Goal: Task Accomplishment & Management: Complete application form

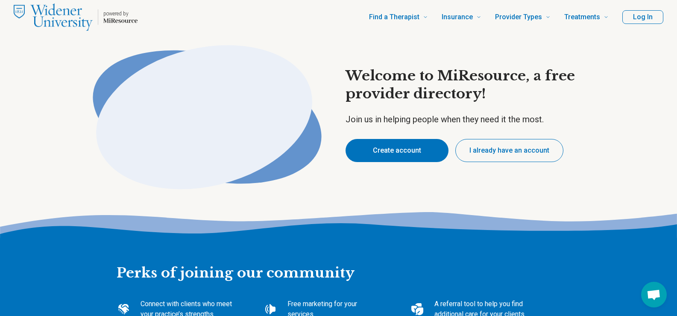
click at [411, 143] on button "Create account" at bounding box center [396, 150] width 103 height 23
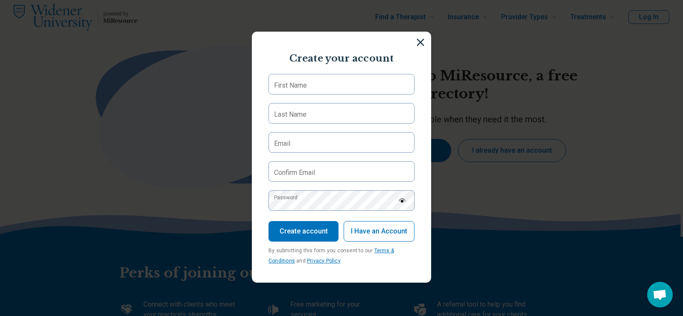
click at [328, 70] on section "Create your account First Name Last Name Email Confirm Email Password Create ac…" at bounding box center [341, 157] width 179 height 251
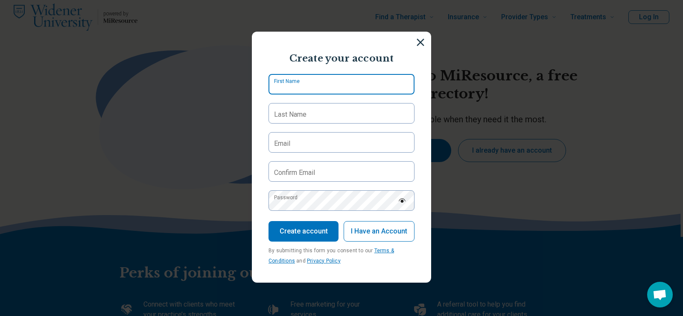
click at [329, 84] on input "First Name" at bounding box center [342, 84] width 146 height 20
type input "*********"
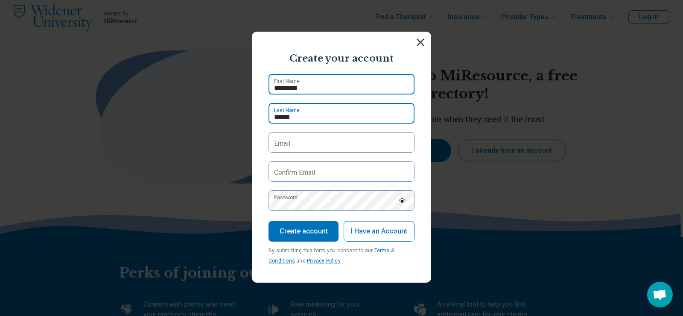
type input "******"
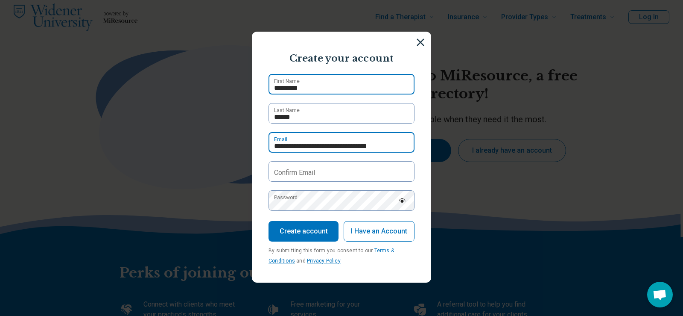
type input "**********"
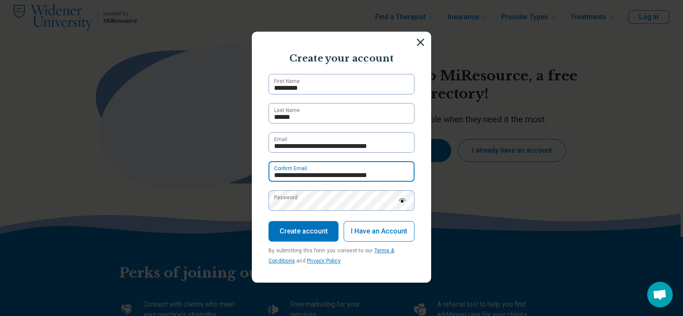
type input "**********"
click at [298, 201] on label "Password" at bounding box center [285, 197] width 23 height 8
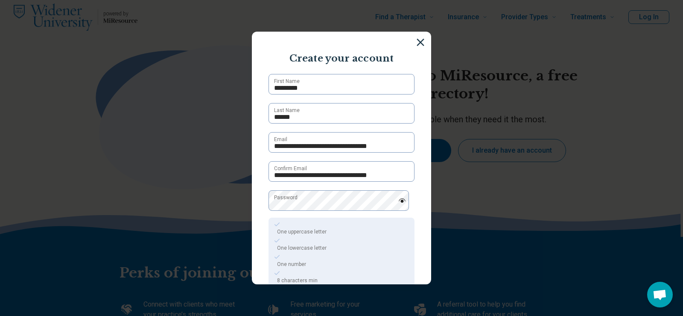
click at [398, 200] on img at bounding box center [402, 200] width 8 height 4
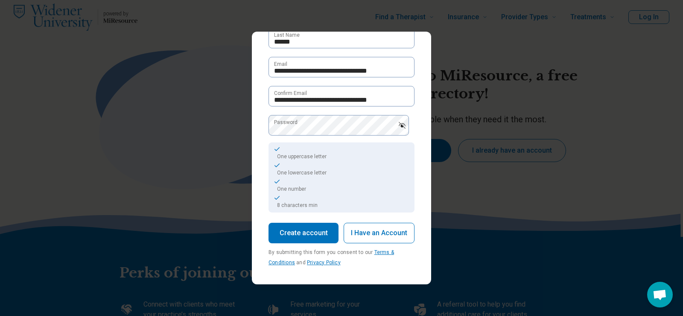
click at [315, 234] on button "Create account" at bounding box center [304, 232] width 70 height 20
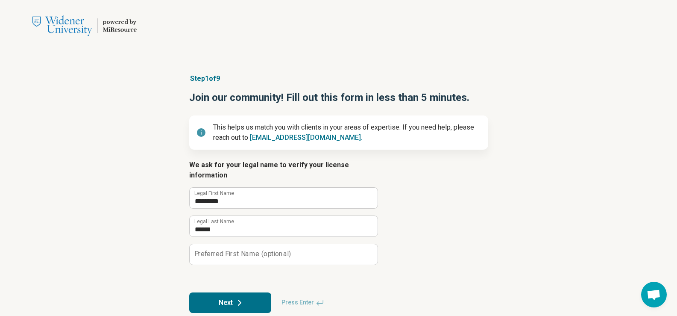
click at [222, 292] on button "Next" at bounding box center [230, 302] width 82 height 20
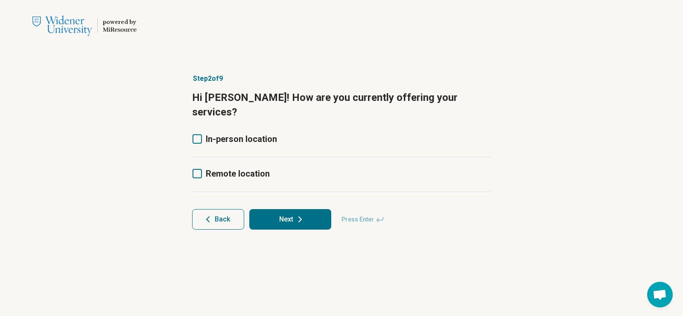
click at [243, 168] on span "Remote location" at bounding box center [238, 173] width 64 height 10
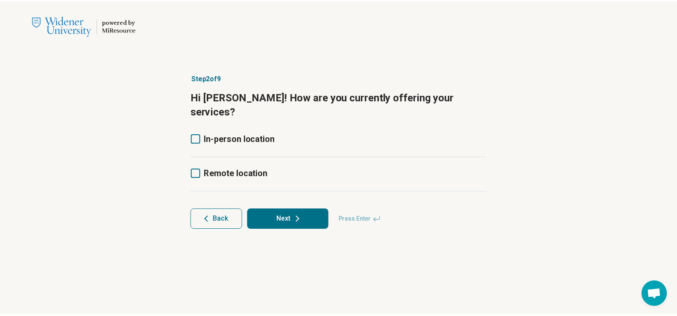
scroll to position [4, 0]
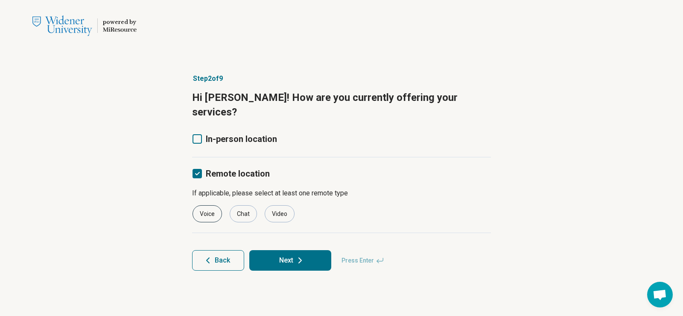
click at [209, 205] on div "Voice" at bounding box center [207, 213] width 29 height 17
click at [272, 205] on div "Video" at bounding box center [280, 213] width 30 height 17
click at [292, 251] on button "Next" at bounding box center [290, 260] width 82 height 20
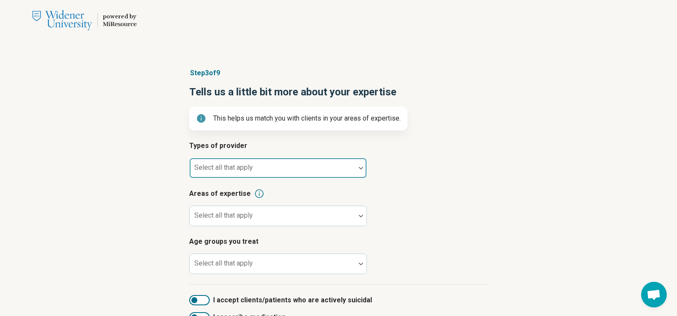
click at [211, 164] on div "Select all that apply" at bounding box center [278, 168] width 178 height 20
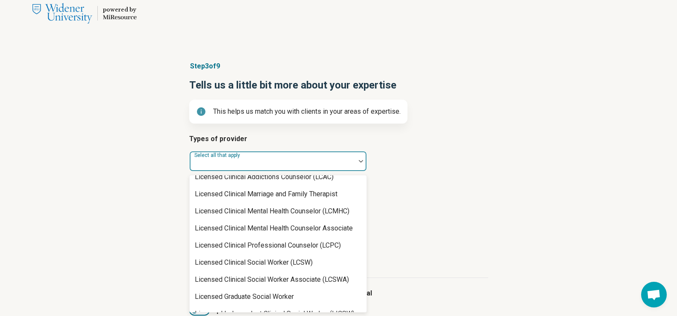
scroll to position [427, 0]
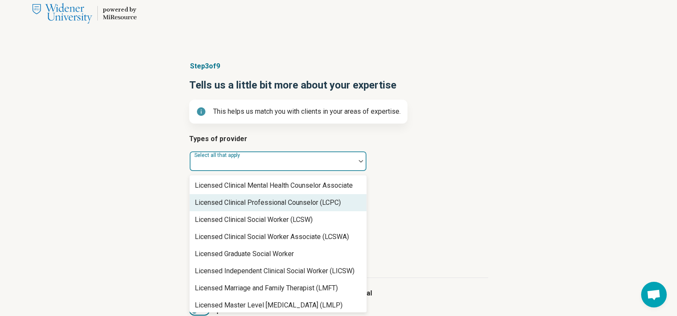
click at [309, 203] on div "Licensed Clinical Professional Counselor (LCPC)" at bounding box center [268, 202] width 146 height 10
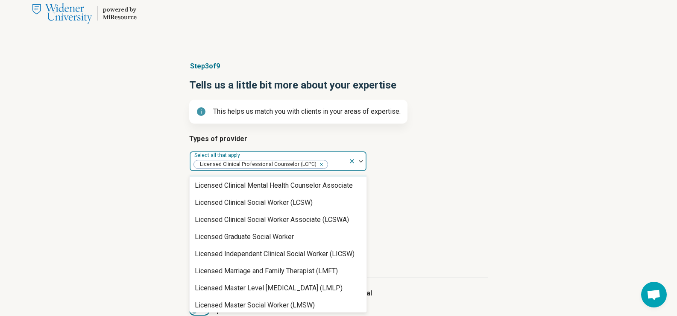
click at [317, 164] on icon "Remove [object Object]" at bounding box center [320, 164] width 6 height 6
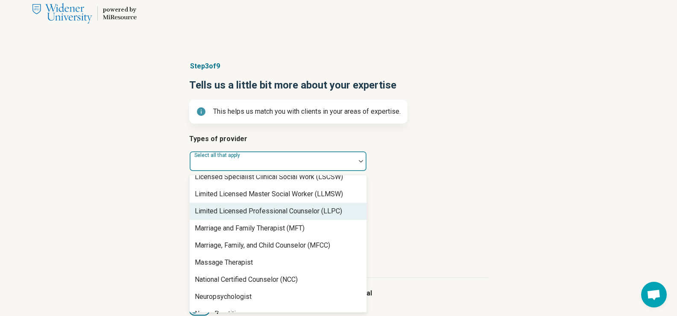
scroll to position [640, 0]
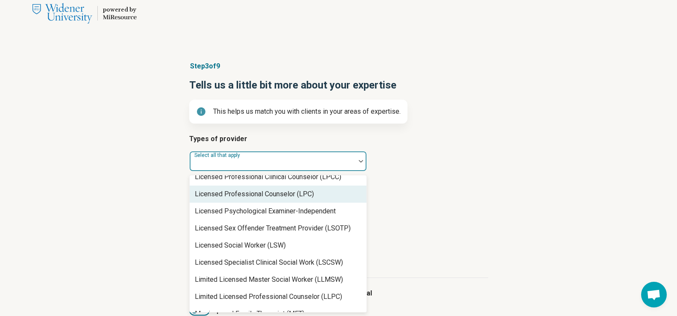
click at [275, 199] on div "Licensed Professional Counselor (LPC)" at bounding box center [278, 193] width 177 height 17
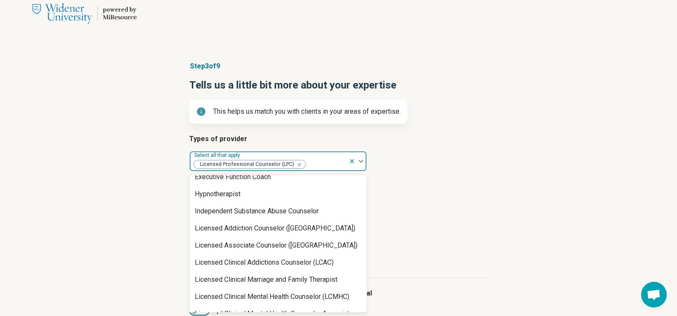
scroll to position [0, 0]
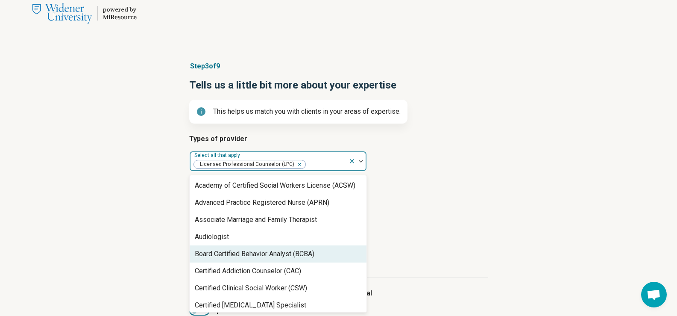
click at [503, 220] on div "Step 3 of 9 Tells us a little bit more about your expertise This helps us match…" at bounding box center [338, 212] width 677 height 336
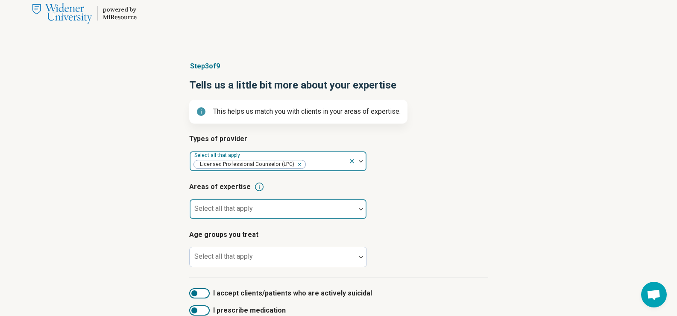
click at [302, 212] on div at bounding box center [272, 212] width 159 height 12
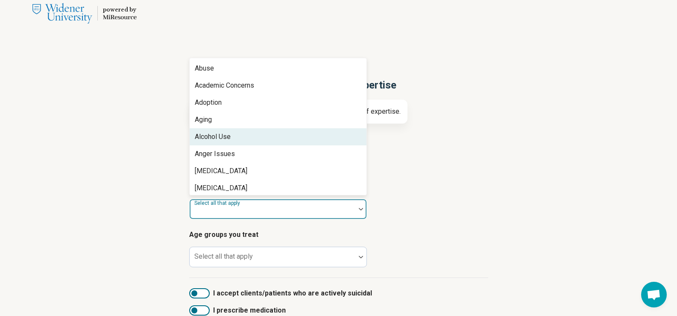
click at [248, 136] on div "Alcohol Use" at bounding box center [278, 136] width 177 height 17
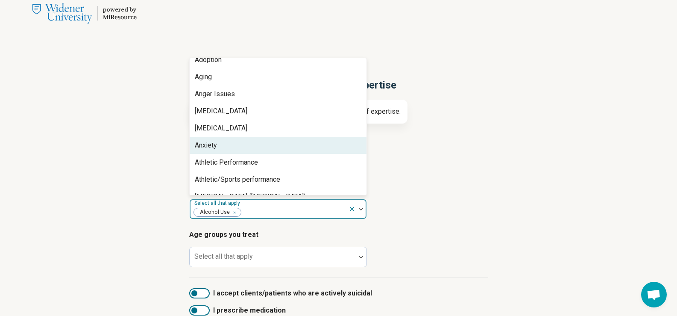
click at [251, 139] on div "Anxiety" at bounding box center [278, 145] width 177 height 17
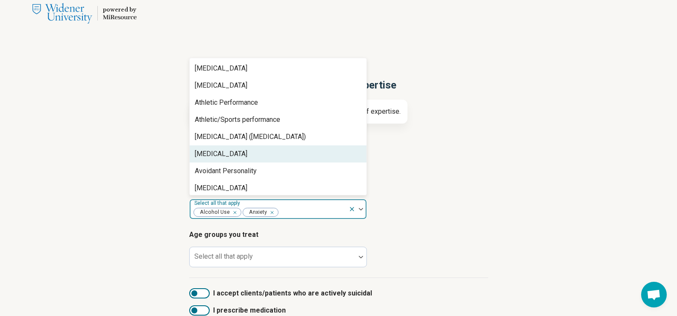
click at [258, 155] on div "[MEDICAL_DATA]" at bounding box center [278, 153] width 177 height 17
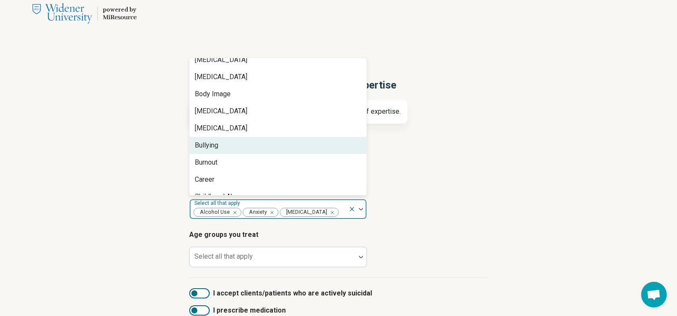
scroll to position [256, 0]
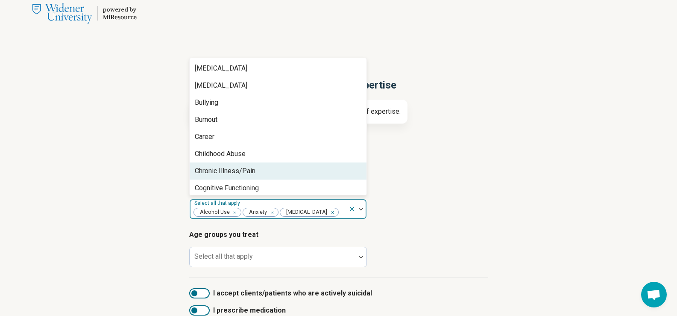
click at [255, 169] on div "Chronic Illness/Pain" at bounding box center [225, 171] width 61 height 10
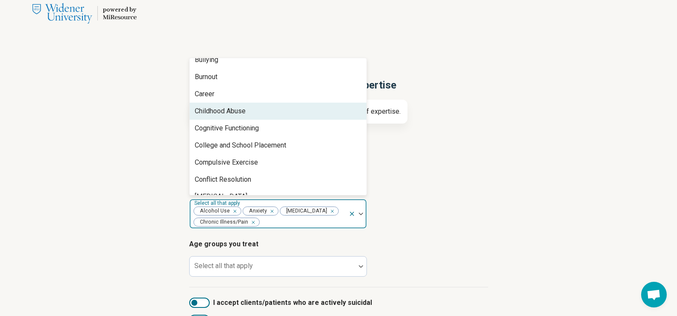
scroll to position [342, 0]
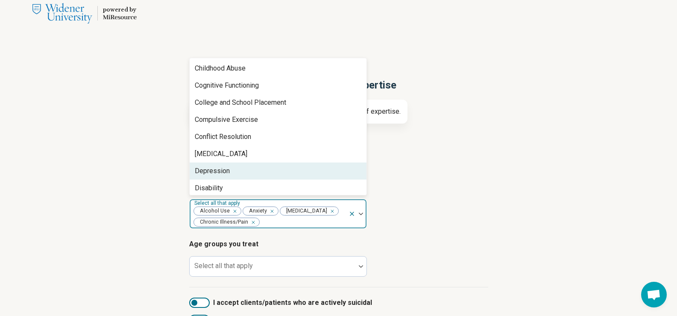
click at [257, 168] on div "Depression" at bounding box center [278, 170] width 177 height 17
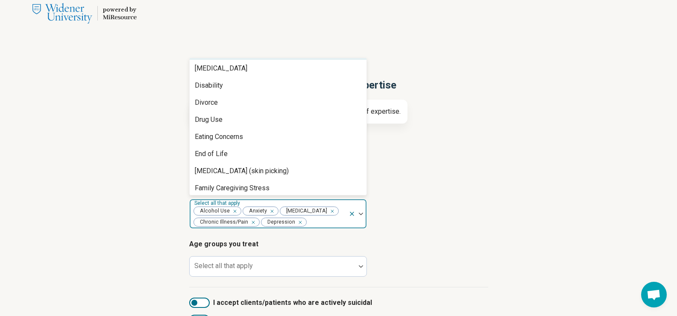
scroll to position [470, 0]
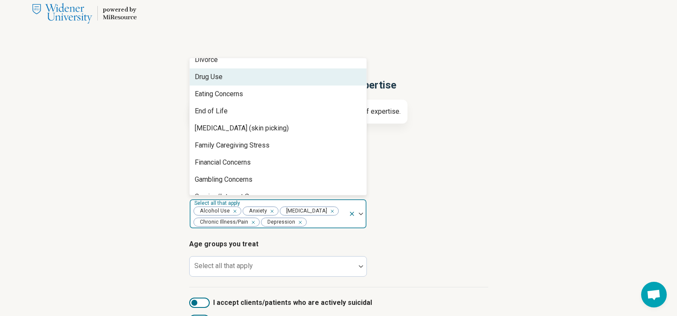
click at [254, 77] on div "Drug Use" at bounding box center [278, 76] width 177 height 17
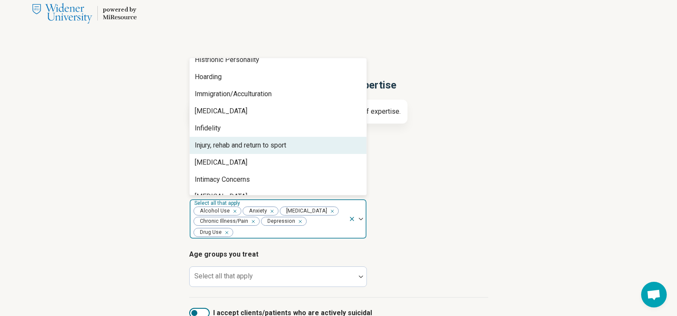
scroll to position [726, 0]
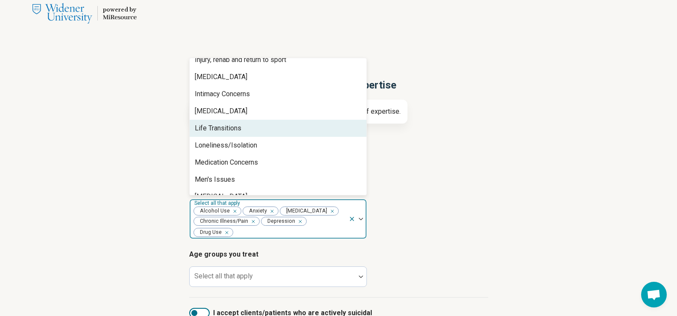
click at [268, 128] on div "Life Transitions" at bounding box center [278, 128] width 177 height 17
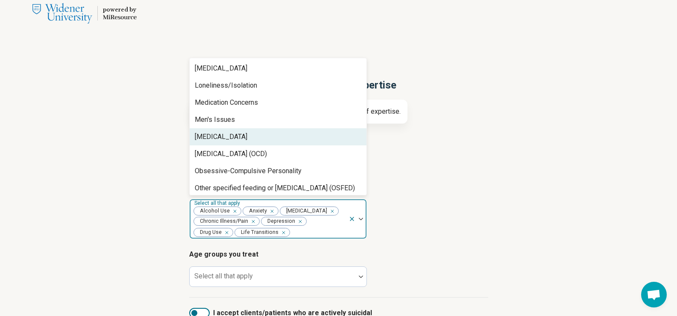
scroll to position [854, 0]
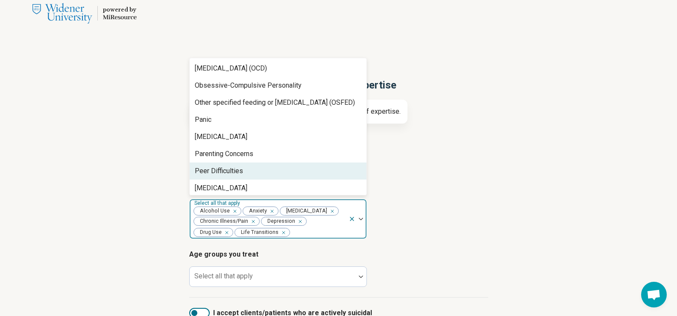
click at [243, 171] on div "Peer Difficulties" at bounding box center [278, 170] width 177 height 17
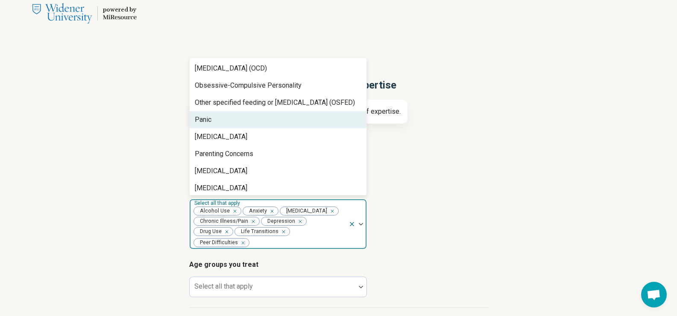
scroll to position [897, 0]
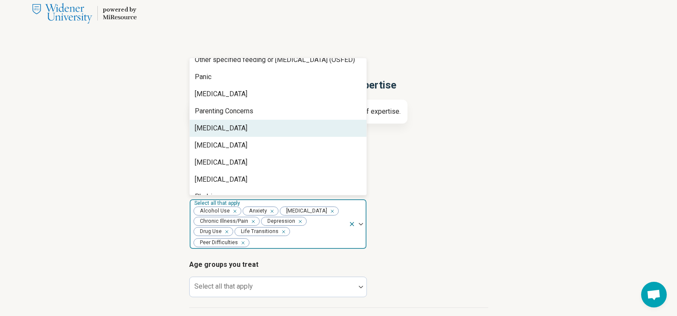
click at [265, 134] on div "[MEDICAL_DATA]" at bounding box center [278, 128] width 177 height 17
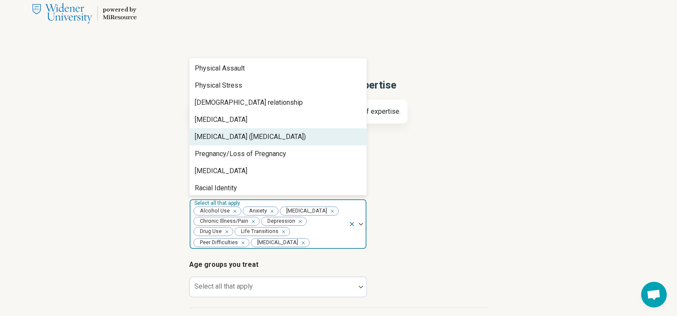
scroll to position [1067, 0]
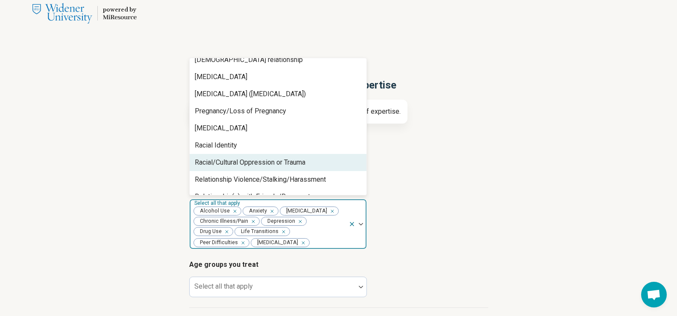
click at [292, 161] on div "Racial/Cultural Oppression or Trauma" at bounding box center [250, 162] width 111 height 10
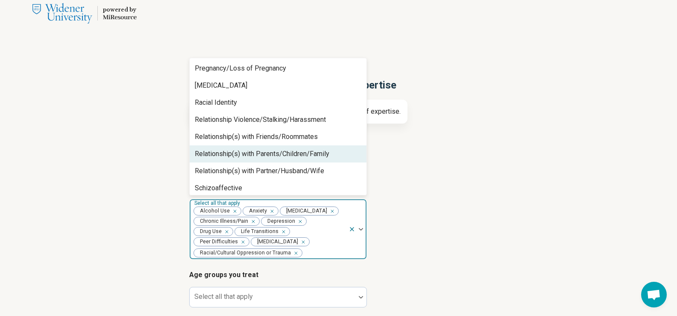
scroll to position [1238, 0]
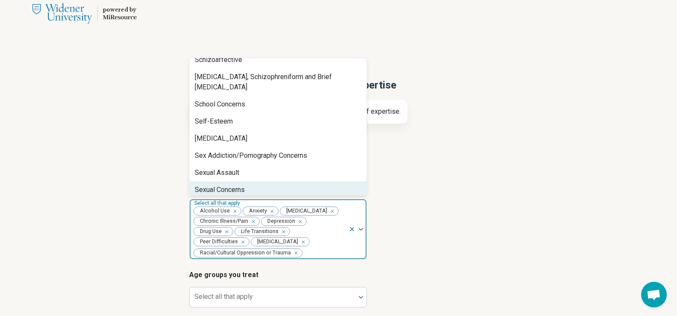
click at [263, 181] on div "Sexual Concerns" at bounding box center [278, 189] width 177 height 17
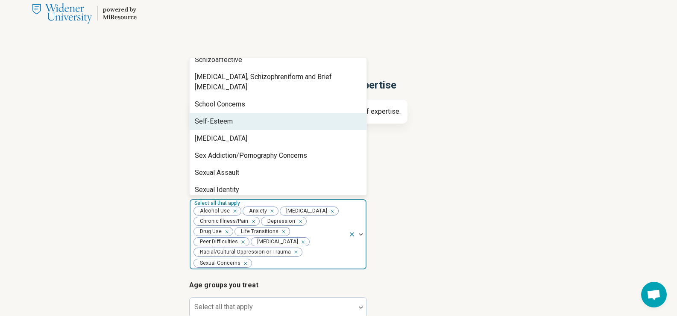
click at [250, 114] on div "Self-Esteem" at bounding box center [278, 121] width 177 height 17
click at [251, 113] on div "[MEDICAL_DATA]" at bounding box center [278, 121] width 177 height 17
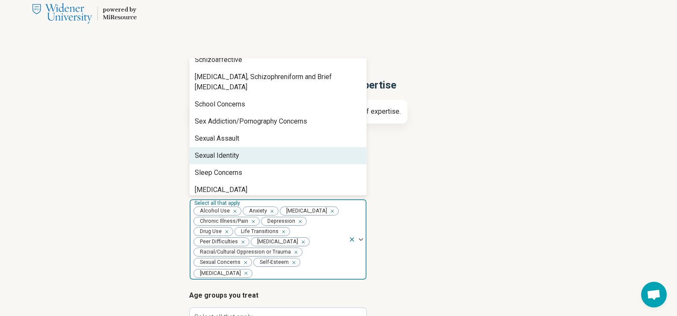
scroll to position [1281, 0]
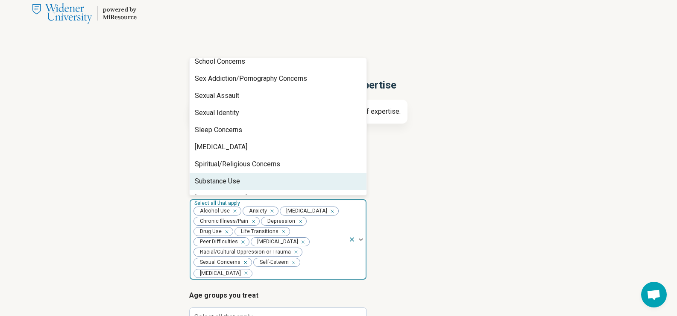
click at [266, 172] on div "Substance Use" at bounding box center [278, 180] width 177 height 17
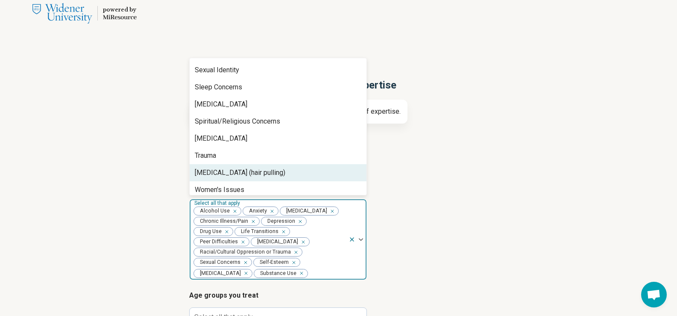
scroll to position [1336, 0]
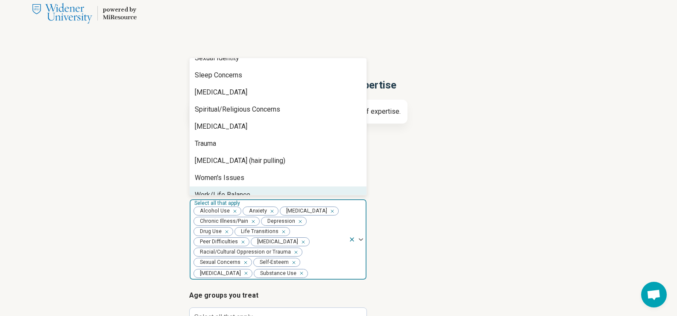
click at [255, 186] on div "Work/Life Balance" at bounding box center [278, 194] width 177 height 17
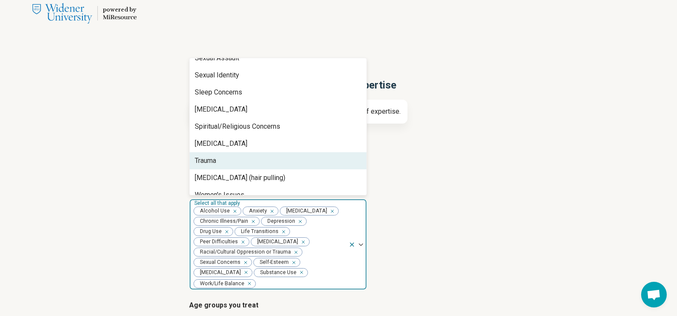
click at [261, 153] on div "Trauma" at bounding box center [278, 160] width 177 height 17
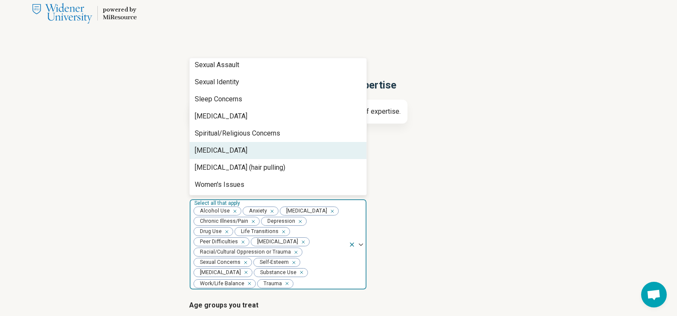
scroll to position [1301, 0]
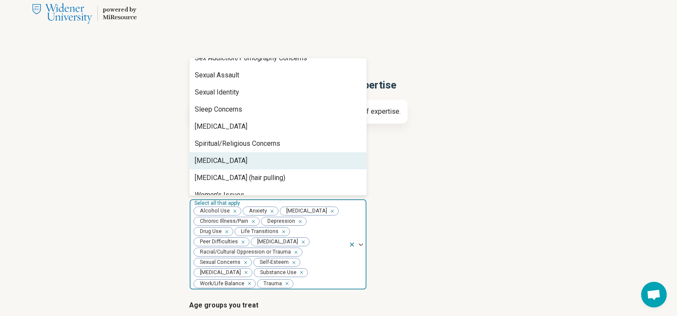
click at [255, 152] on div "[MEDICAL_DATA]" at bounding box center [278, 160] width 177 height 17
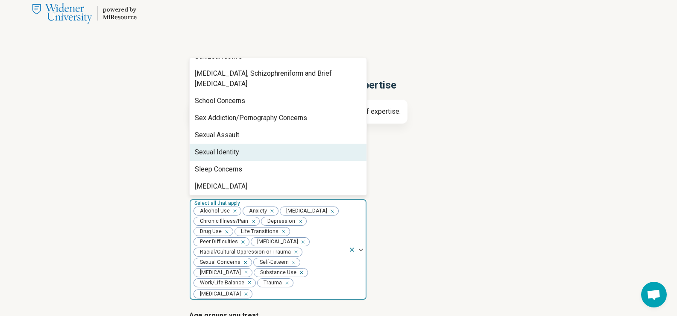
scroll to position [1199, 0]
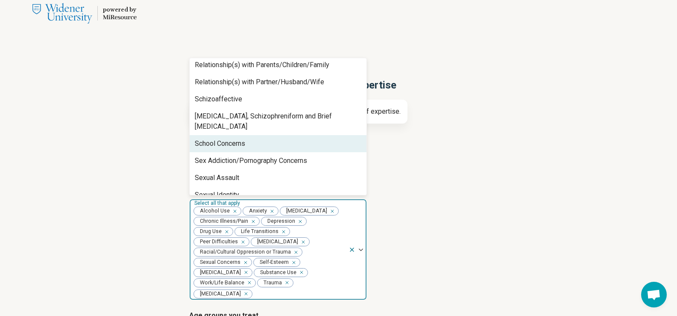
click at [256, 139] on div "School Concerns" at bounding box center [278, 143] width 177 height 17
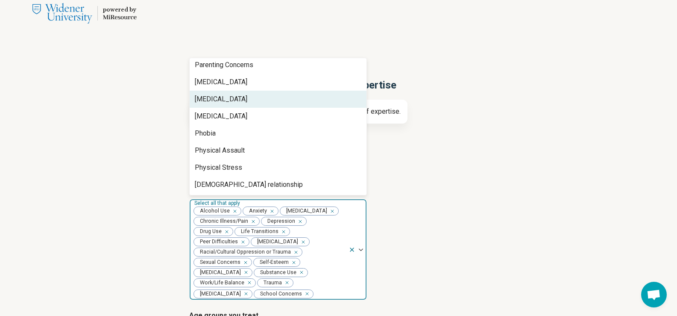
scroll to position [900, 0]
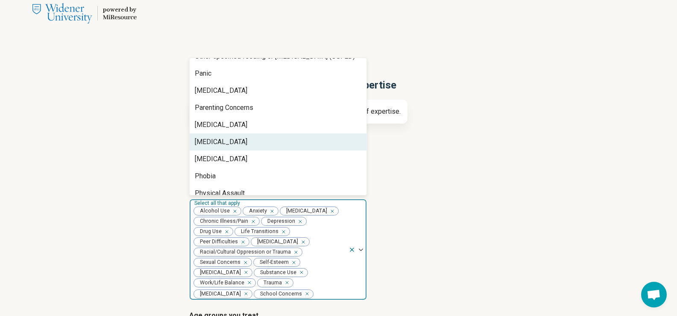
click at [260, 138] on div "[MEDICAL_DATA]" at bounding box center [278, 141] width 177 height 17
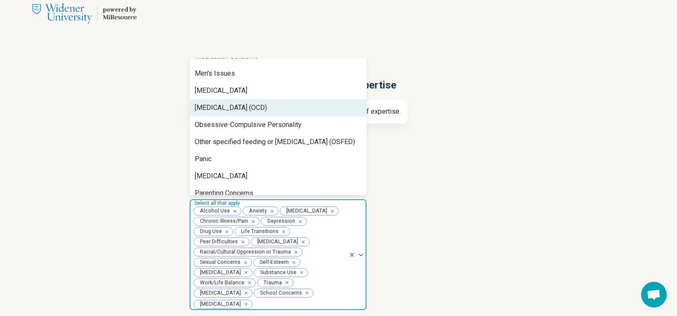
scroll to position [772, 0]
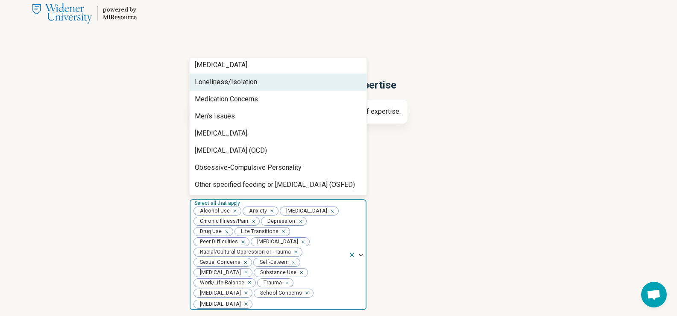
click at [269, 83] on div "Loneliness/Isolation" at bounding box center [278, 81] width 177 height 17
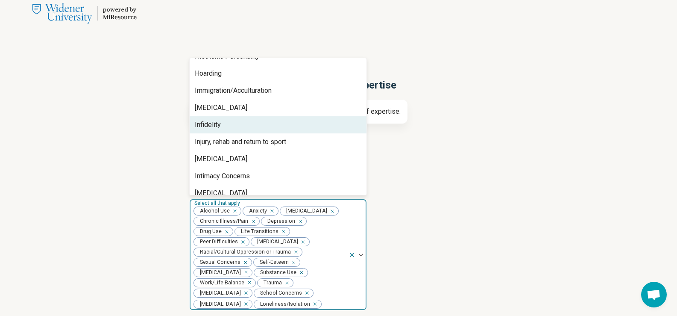
scroll to position [601, 0]
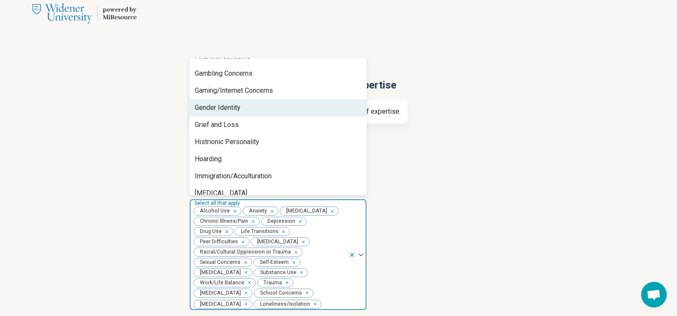
click at [251, 108] on div "Gender Identity" at bounding box center [278, 107] width 177 height 17
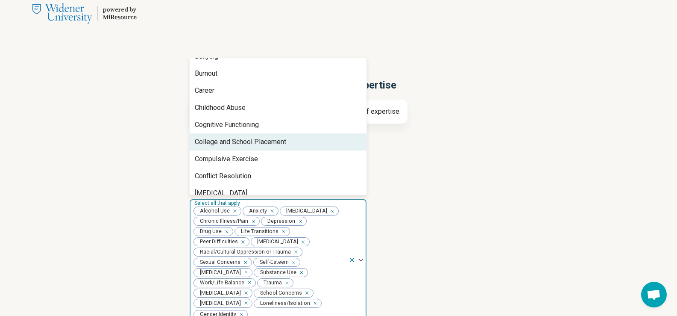
scroll to position [260, 0]
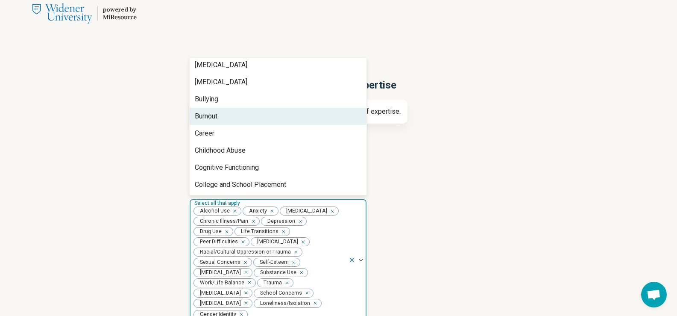
click at [234, 118] on div "Burnout" at bounding box center [278, 116] width 177 height 17
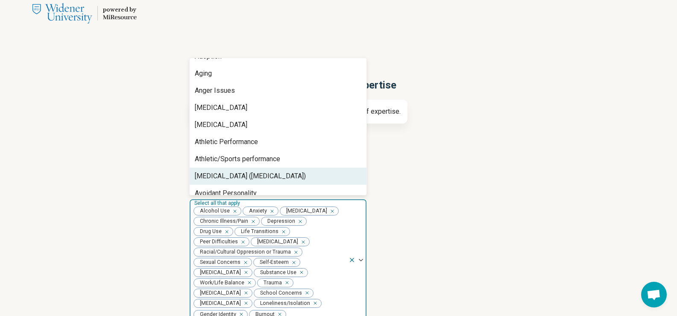
scroll to position [0, 0]
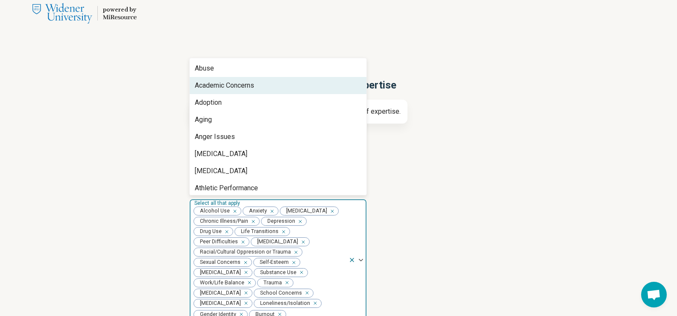
click at [243, 85] on div "Academic Concerns" at bounding box center [224, 85] width 59 height 10
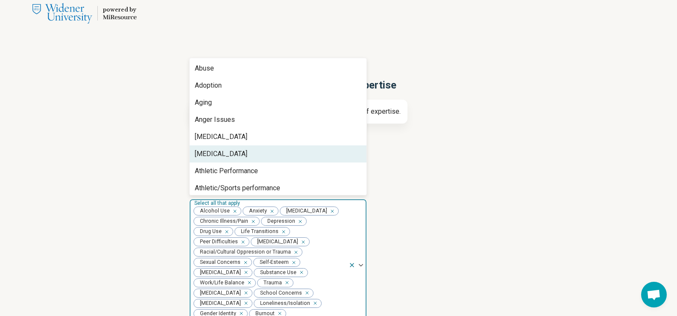
click at [479, 208] on article "Areas of expertise option Academic Concerns, selected. 77 results available. Us…" at bounding box center [338, 255] width 299 height 149
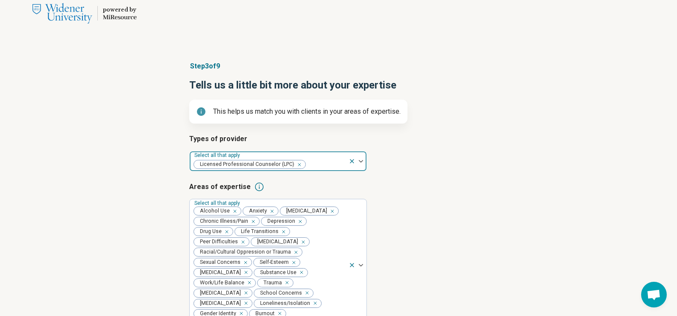
scroll to position [140, 0]
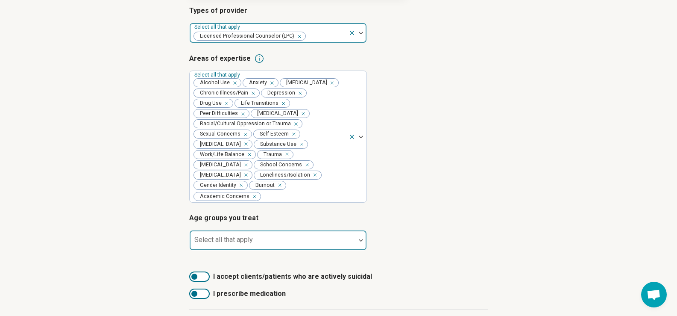
click at [317, 237] on div at bounding box center [272, 243] width 159 height 12
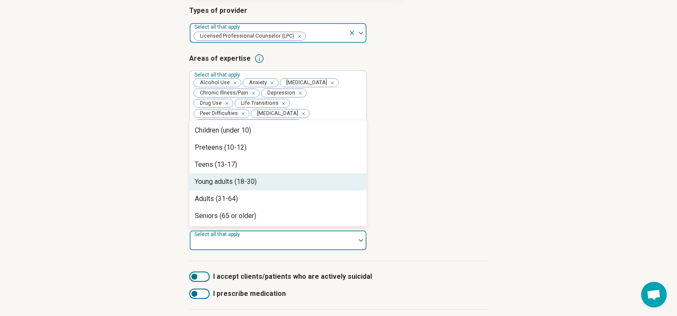
click at [284, 175] on div "Young adults (18-30)" at bounding box center [278, 181] width 177 height 17
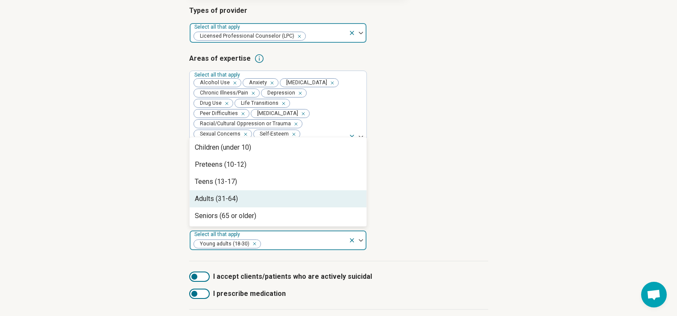
click at [284, 190] on div "Adults (31-64)" at bounding box center [278, 198] width 177 height 17
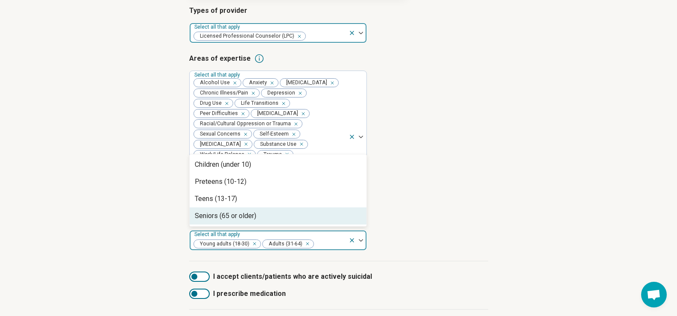
click at [286, 207] on div "Seniors (65 or older)" at bounding box center [278, 215] width 177 height 17
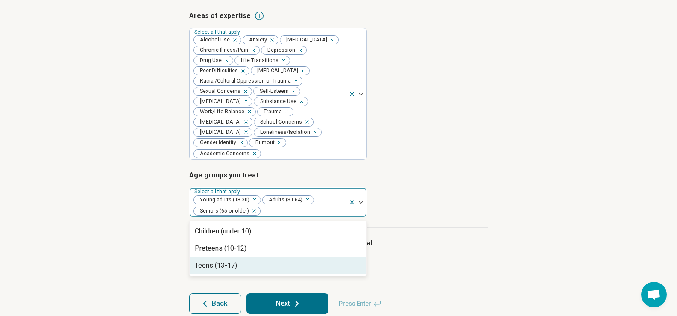
scroll to position [188, 0]
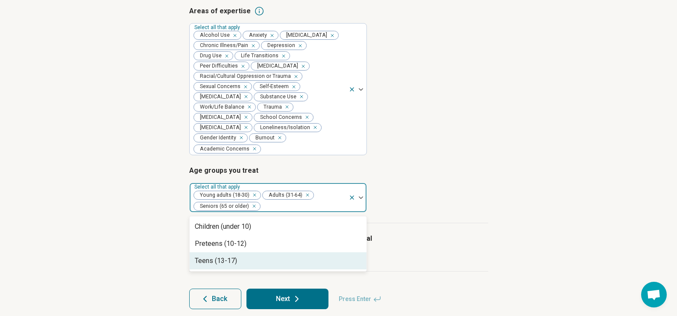
click at [465, 180] on article "Age groups you treat option Seniors (65 or older), selected. 3 results availabl…" at bounding box center [338, 188] width 299 height 47
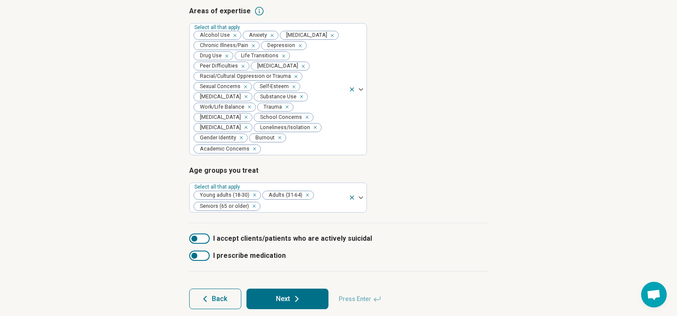
click at [303, 288] on button "Next" at bounding box center [287, 298] width 82 height 20
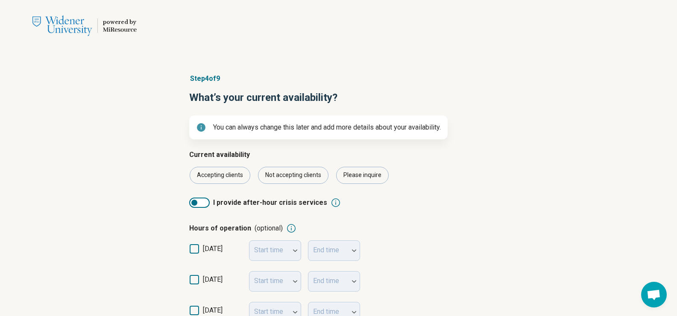
scroll to position [43, 0]
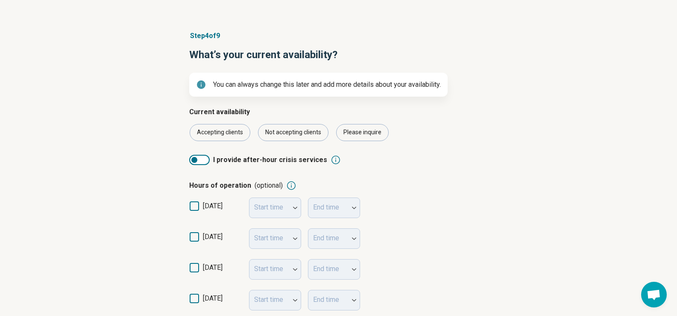
click at [195, 234] on icon at bounding box center [194, 236] width 9 height 9
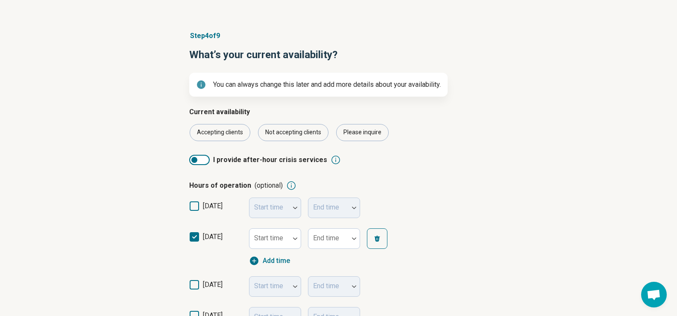
scroll to position [4, 0]
click at [262, 236] on div "Start time" at bounding box center [275, 238] width 52 height 20
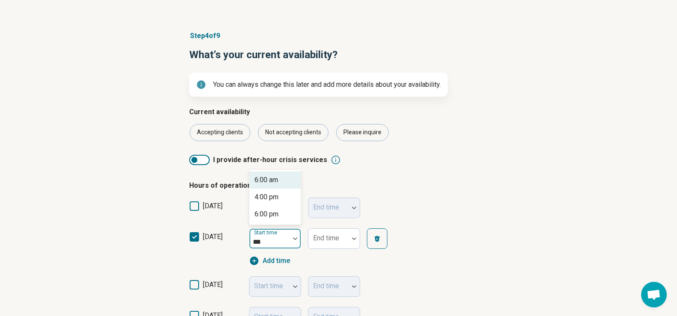
scroll to position [0, 0]
type input "****"
click at [274, 216] on div "6:00 pm" at bounding box center [266, 214] width 24 height 10
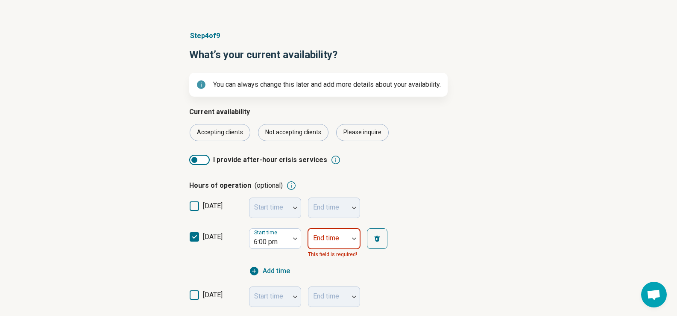
click at [339, 236] on div "[DATE] Start time End time [DATE] Start time 6:00 pm End time This field is req…" at bounding box center [338, 313] width 299 height 232
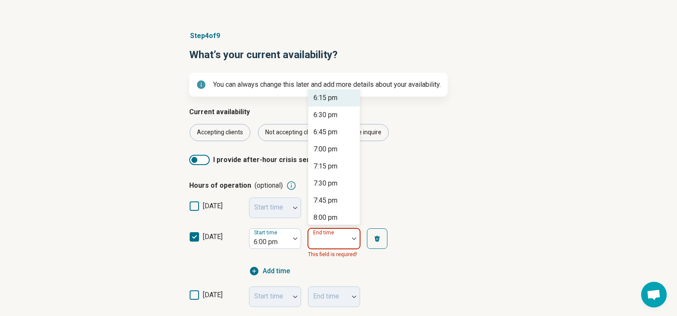
scroll to position [120, 0]
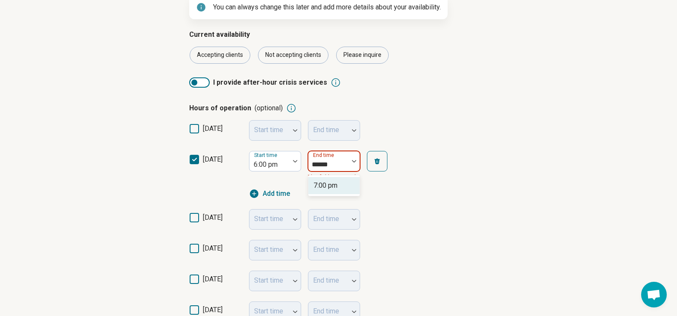
type input "*******"
click at [340, 189] on div "7:00 pm" at bounding box center [333, 185] width 51 height 17
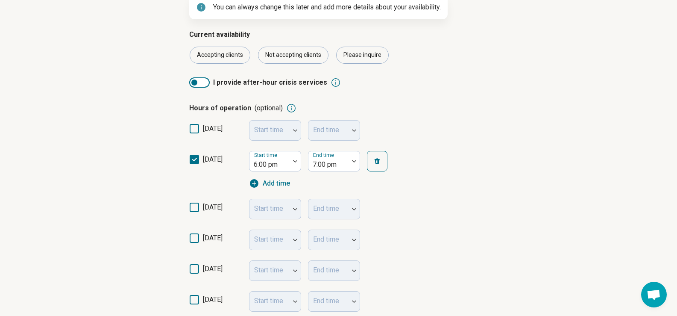
click at [198, 207] on icon at bounding box center [194, 206] width 9 height 9
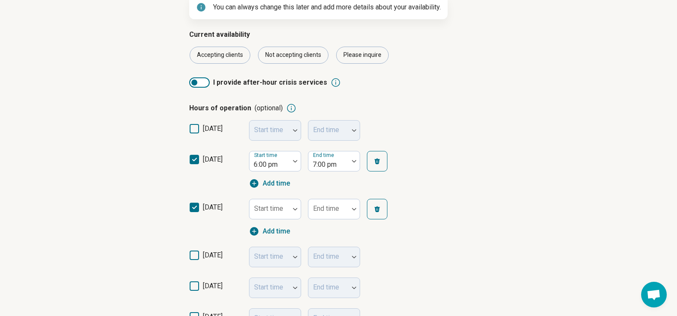
click at [195, 254] on icon at bounding box center [194, 254] width 9 height 9
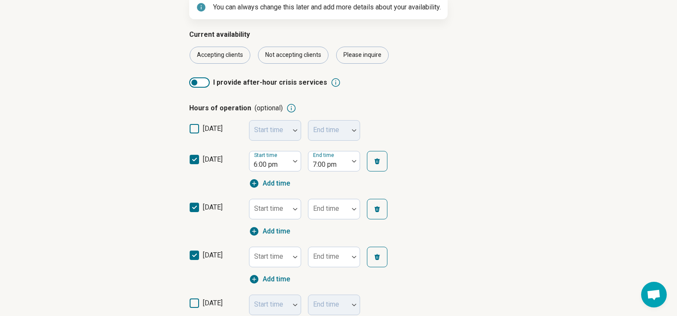
drag, startPoint x: 192, startPoint y: 301, endPoint x: 228, endPoint y: 261, distance: 54.1
click at [193, 301] on icon at bounding box center [194, 302] width 9 height 9
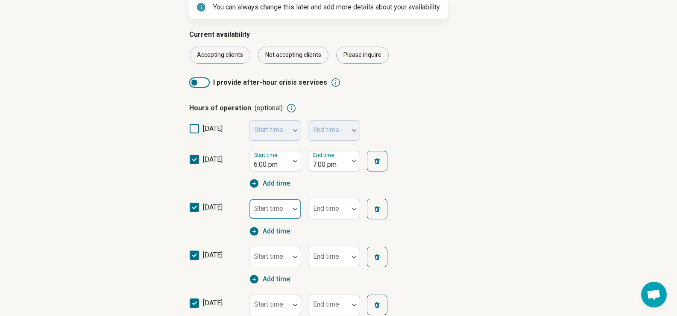
click at [266, 212] on div "Start time" at bounding box center [275, 209] width 52 height 20
type input "*******"
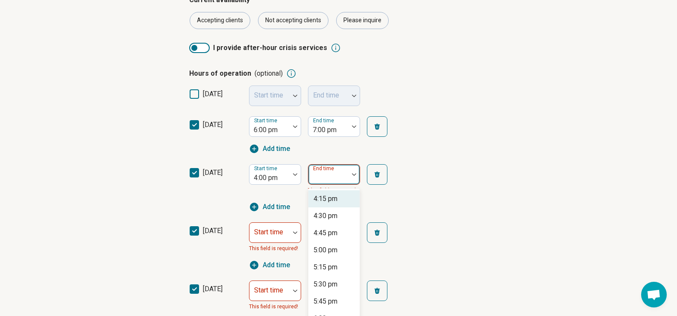
click at [317, 209] on div "Start time 4:00 pm 31 results available. Use Up and Down to choose options, pre…" at bounding box center [326, 188] width 154 height 48
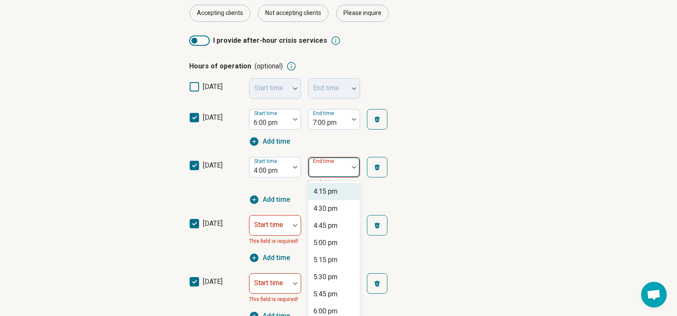
scroll to position [168, 0]
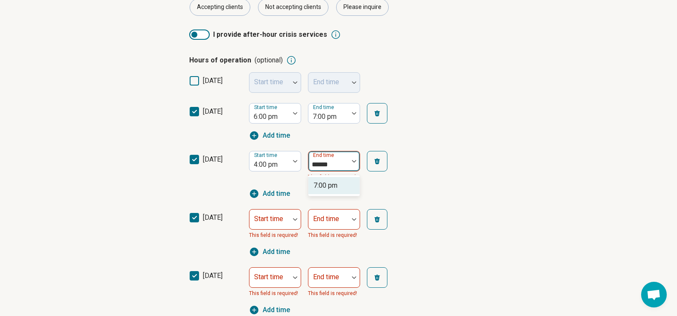
type input "*******"
drag, startPoint x: 314, startPoint y: 187, endPoint x: 290, endPoint y: 208, distance: 32.0
click at [314, 187] on div "7:00 pm" at bounding box center [325, 185] width 24 height 10
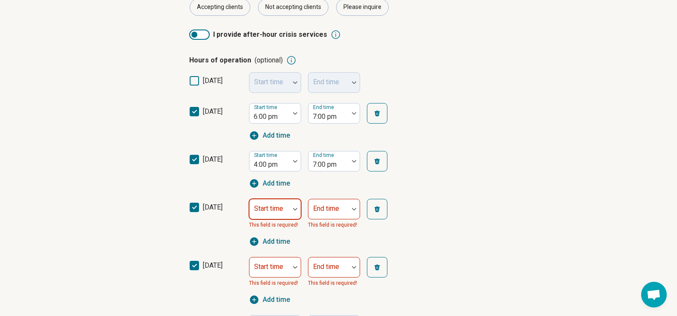
click at [281, 213] on div at bounding box center [269, 212] width 33 height 12
type input "*******"
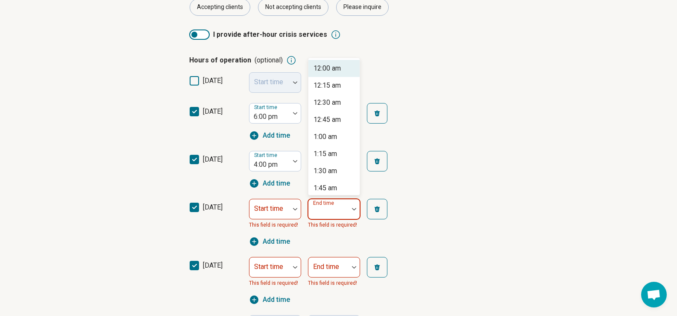
click at [334, 211] on div "End time" at bounding box center [334, 209] width 52 height 20
click at [281, 211] on div "Start time" at bounding box center [275, 209] width 52 height 20
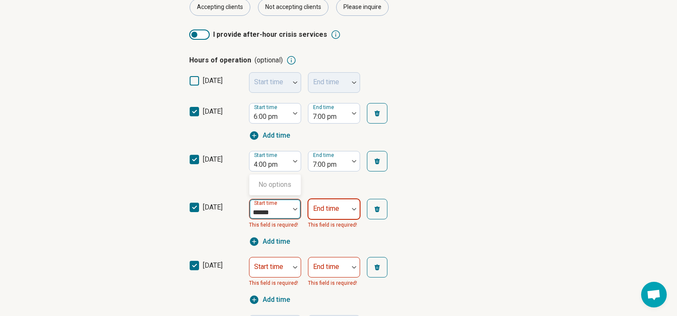
type input "******"
click at [325, 218] on div "End time" at bounding box center [334, 209] width 52 height 20
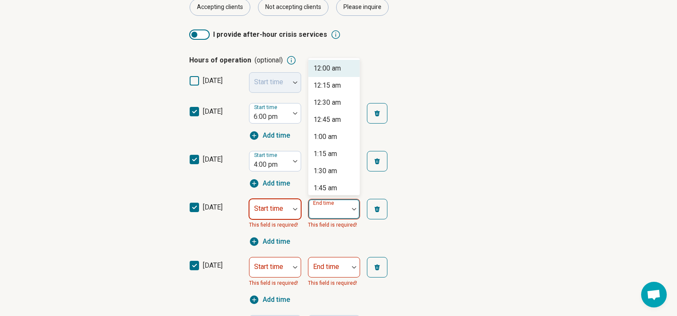
click at [283, 213] on div at bounding box center [269, 212] width 33 height 12
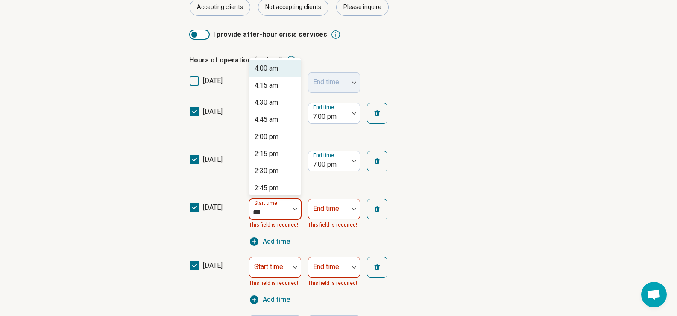
type input "****"
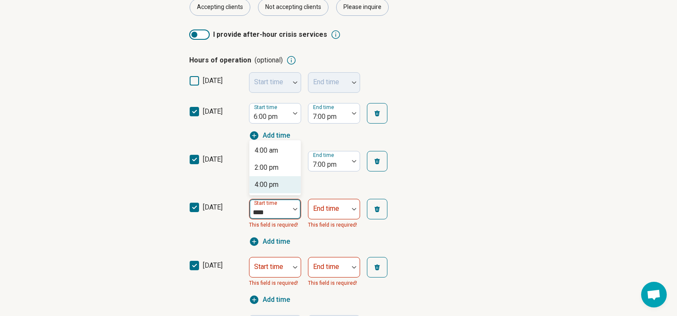
click at [279, 185] on div "4:00 pm" at bounding box center [274, 184] width 51 height 17
click at [326, 219] on div "End time This field is required!" at bounding box center [334, 214] width 52 height 31
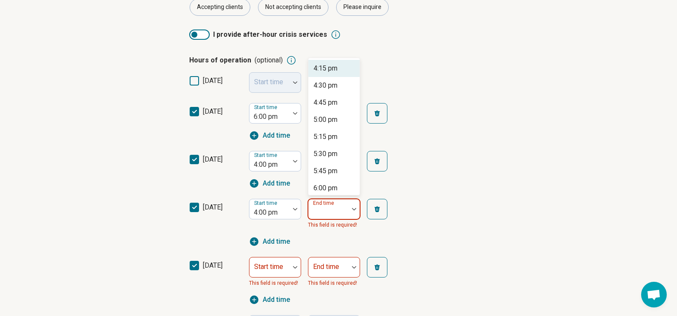
click at [326, 207] on div "Start time 4:00 pm 31 results available. Use Up and Down to choose options, pre…" at bounding box center [326, 223] width 154 height 48
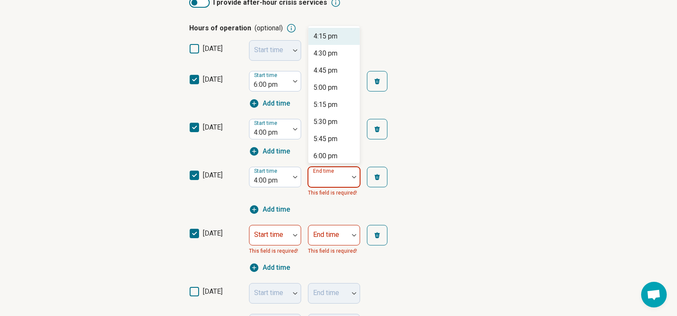
scroll to position [216, 0]
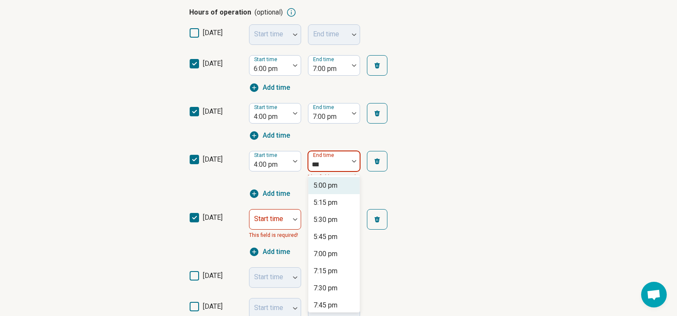
type input "****"
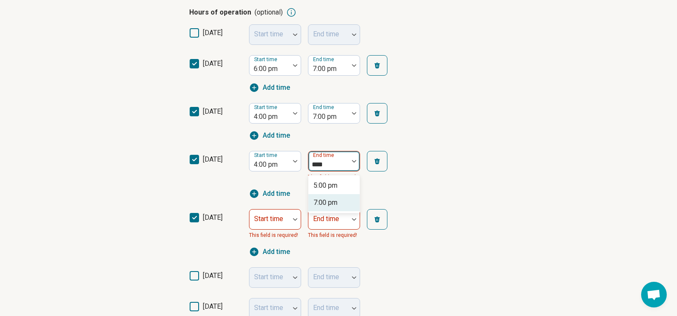
click at [336, 203] on div "7:00 pm" at bounding box center [325, 202] width 24 height 10
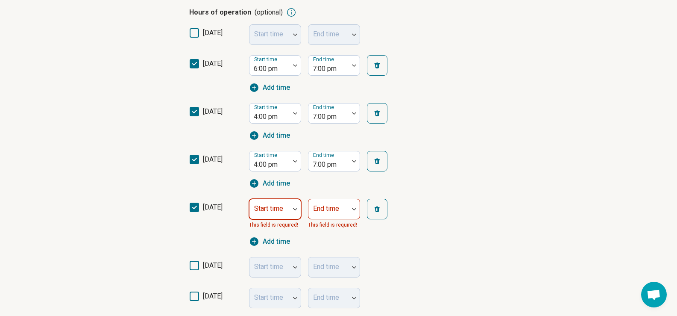
click at [276, 213] on div at bounding box center [269, 212] width 33 height 12
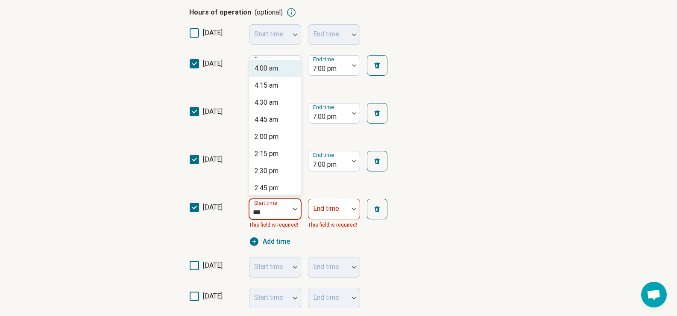
type input "****"
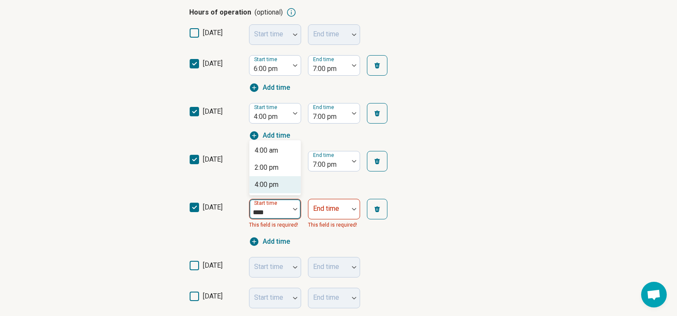
click at [281, 181] on div "4:00 pm" at bounding box center [274, 184] width 51 height 17
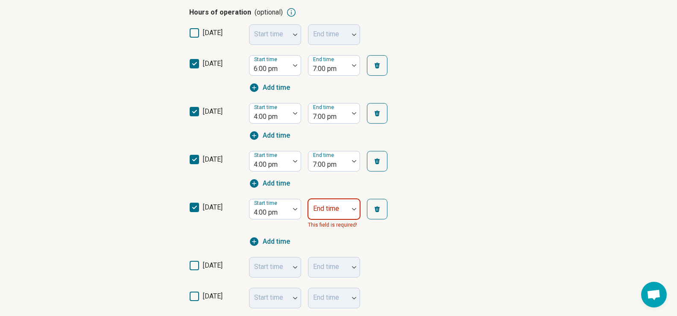
click at [358, 217] on div "Start time 4:00 pm End time This field is required! Add time" at bounding box center [326, 223] width 154 height 48
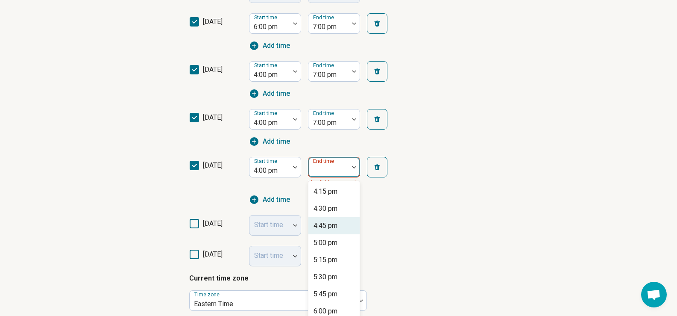
scroll to position [263, 0]
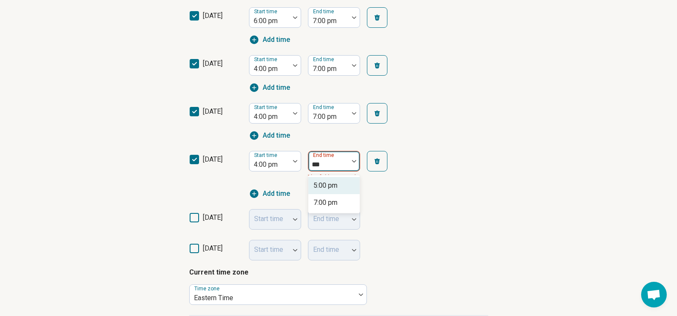
type input "****"
click at [330, 206] on div "7:00 pm" at bounding box center [325, 202] width 24 height 10
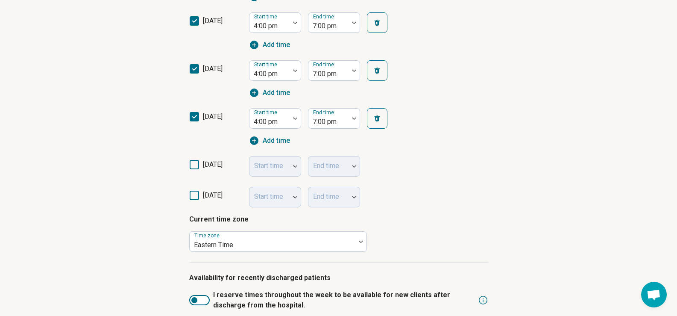
scroll to position [349, 0]
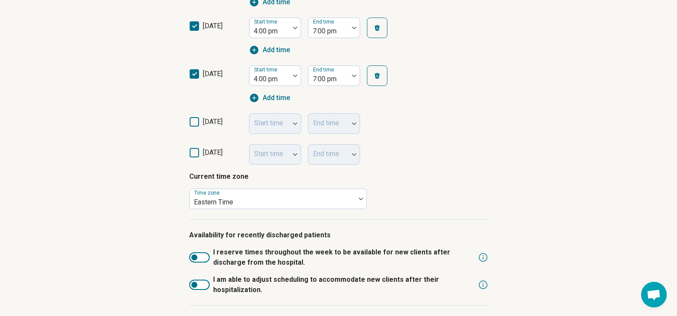
click at [148, 242] on div "Step 4 of 9 What’s your current availability? You can always change this later …" at bounding box center [338, 34] width 677 height 652
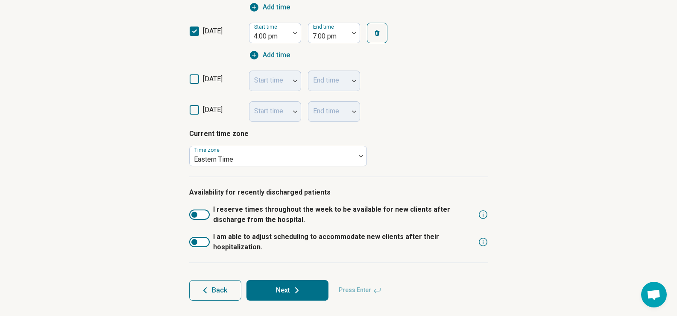
click at [286, 283] on button "Next" at bounding box center [287, 290] width 82 height 20
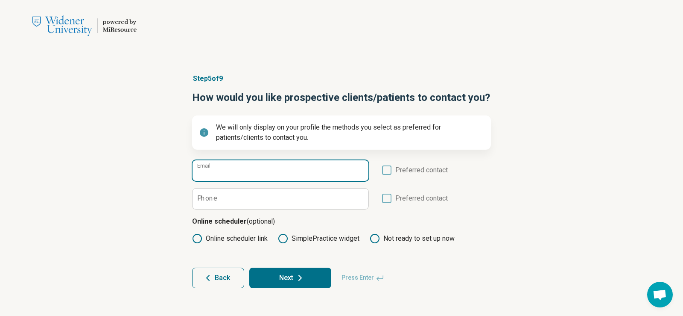
click at [250, 167] on input "Email" at bounding box center [281, 170] width 176 height 20
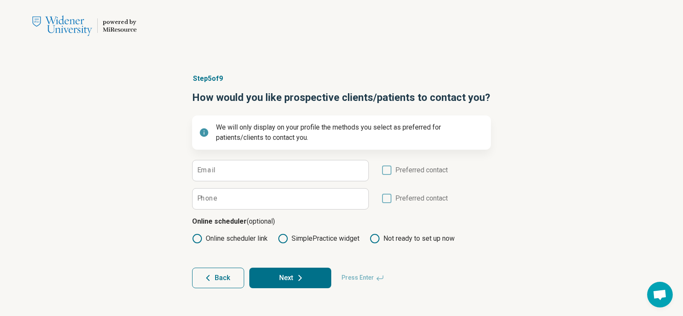
click at [130, 170] on div "Step 5 of 9 How would you like prospective clients/patients to contact you? We …" at bounding box center [341, 180] width 683 height 248
click at [284, 240] on icon at bounding box center [283, 238] width 10 height 10
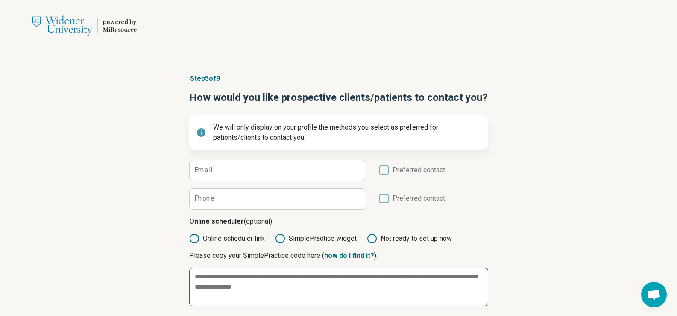
scroll to position [52, 0]
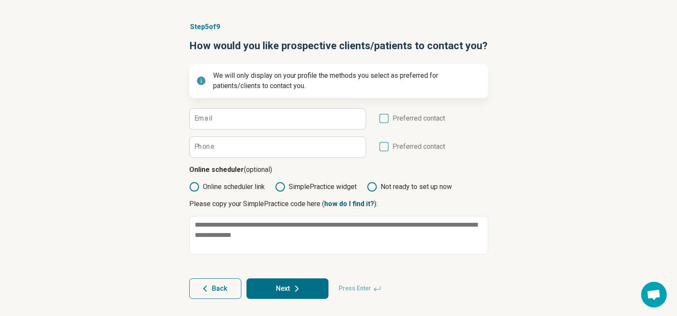
click at [337, 205] on link "how do I find it?" at bounding box center [349, 203] width 50 height 8
click at [193, 188] on icon at bounding box center [194, 186] width 10 height 10
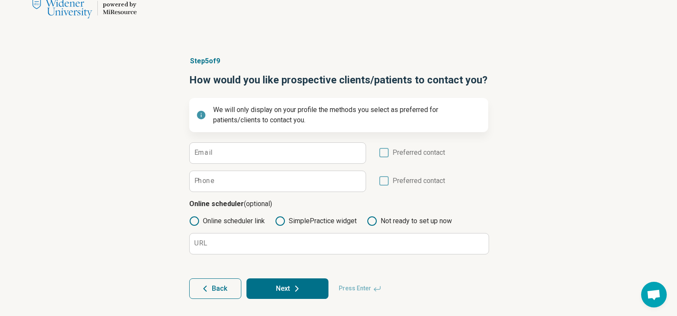
scroll to position [18, 0]
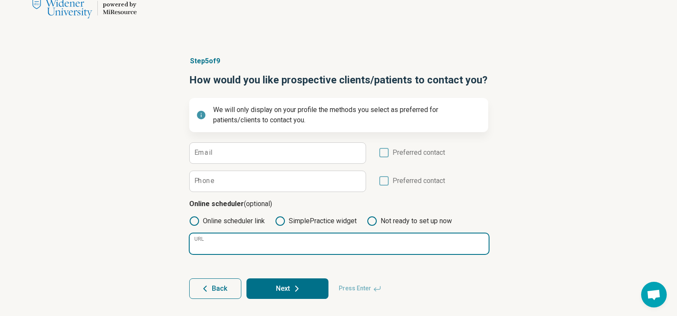
click at [222, 249] on input "URL" at bounding box center [339, 243] width 299 height 20
paste input "**********"
type input "**********"
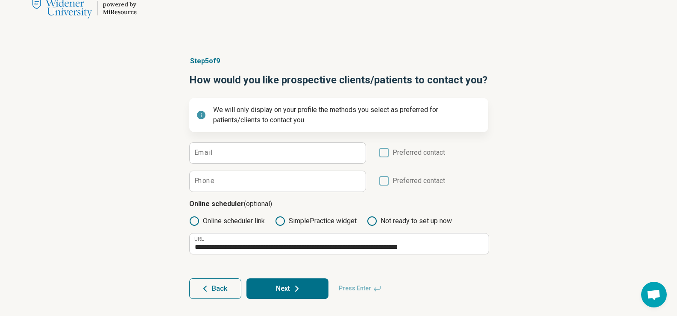
click at [111, 220] on div "**********" at bounding box center [338, 177] width 677 height 277
click at [305, 294] on button "Next" at bounding box center [287, 288] width 82 height 20
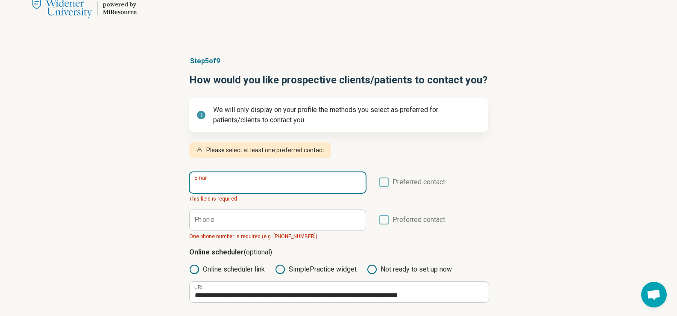
click at [252, 186] on input "Email" at bounding box center [278, 182] width 176 height 20
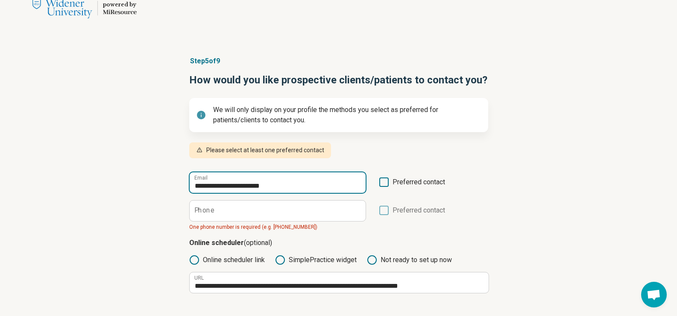
click at [243, 187] on input "**********" at bounding box center [278, 182] width 176 height 20
drag, startPoint x: 246, startPoint y: 187, endPoint x: 44, endPoint y: 176, distance: 203.1
click at [44, 176] on div "**********" at bounding box center [338, 197] width 677 height 316
click at [294, 187] on input "**********" at bounding box center [278, 182] width 176 height 20
type input "**********"
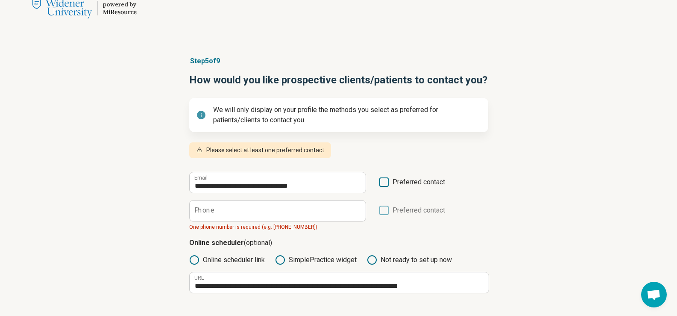
click at [386, 183] on icon at bounding box center [383, 181] width 9 height 9
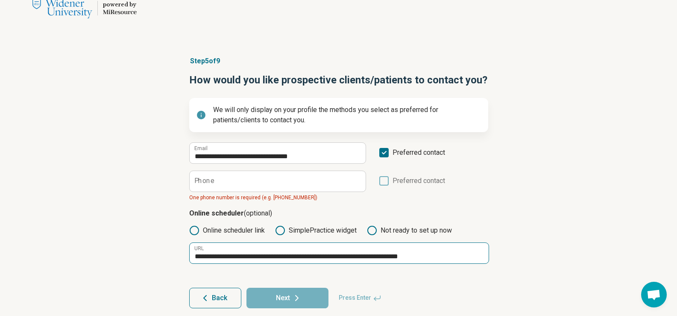
scroll to position [27, 0]
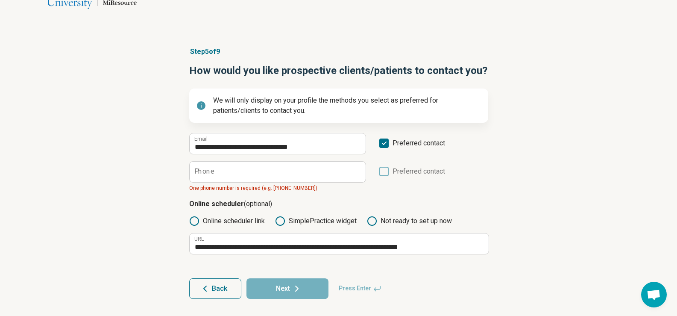
click at [573, 187] on div "**********" at bounding box center [338, 172] width 677 height 286
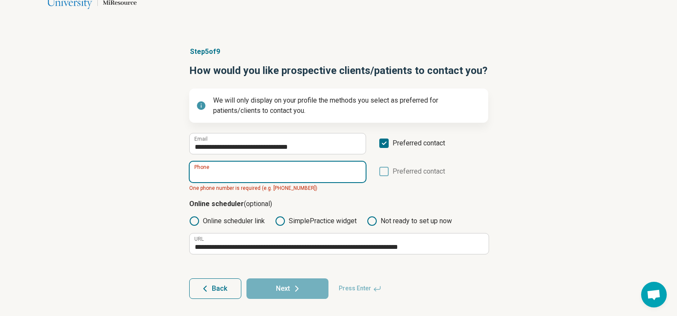
click at [295, 172] on input "Phone" at bounding box center [278, 171] width 176 height 20
paste input "**********"
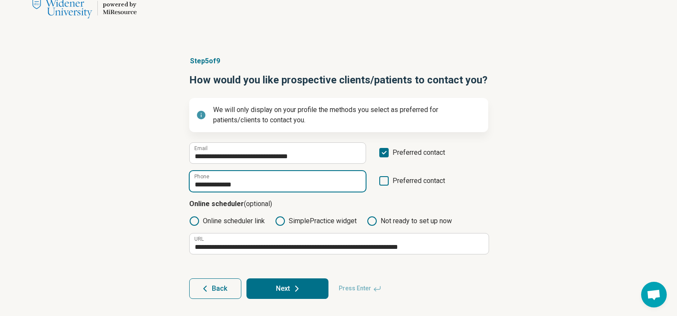
type input "**********"
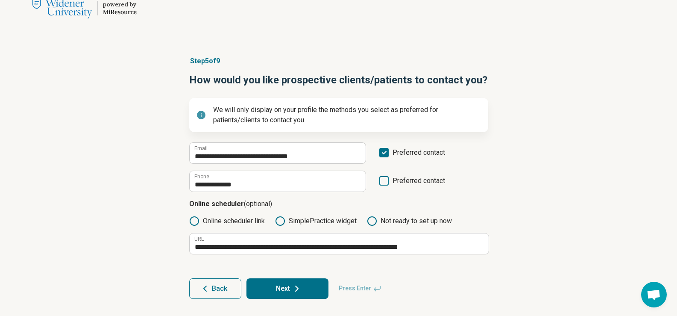
click at [539, 188] on div "**********" at bounding box center [338, 177] width 677 height 277
click at [383, 155] on icon at bounding box center [383, 152] width 9 height 9
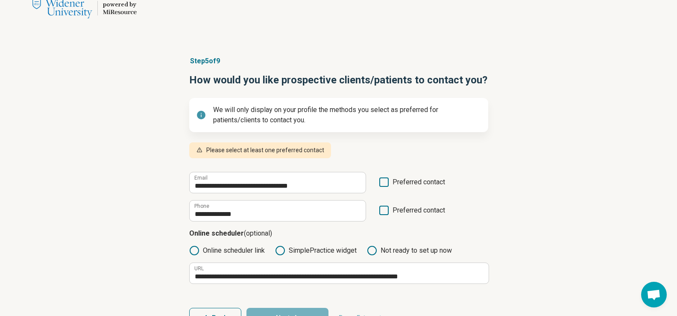
click at [379, 179] on icon at bounding box center [383, 181] width 9 height 9
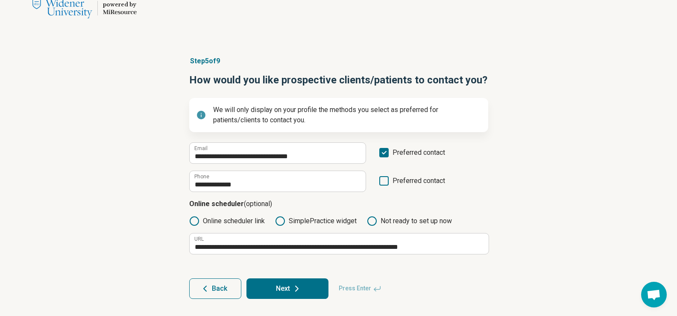
click at [309, 288] on button "Next" at bounding box center [287, 288] width 82 height 20
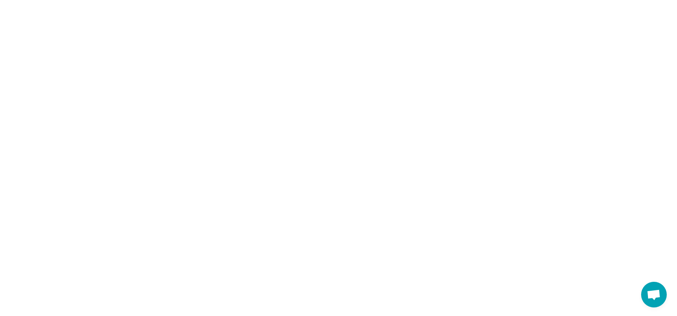
scroll to position [0, 0]
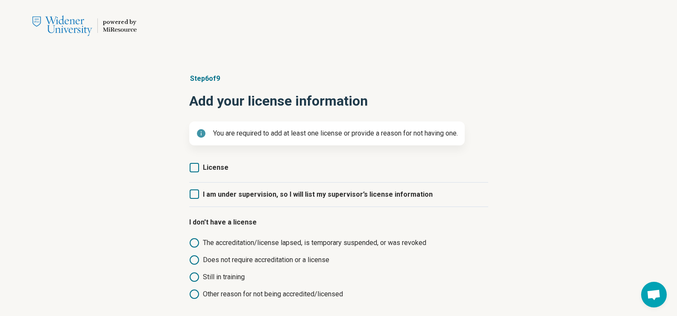
click at [197, 169] on icon at bounding box center [194, 167] width 9 height 9
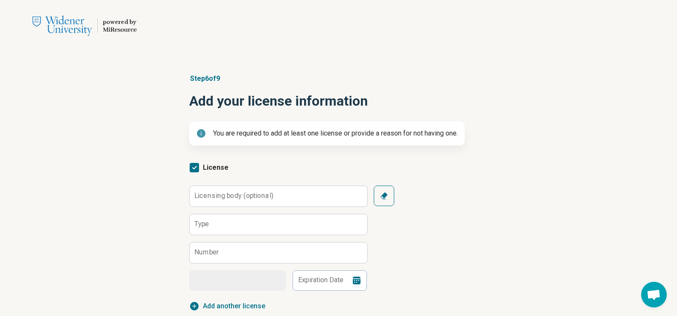
scroll to position [4, 0]
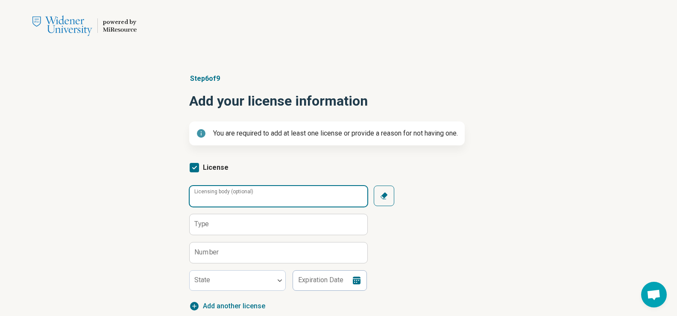
click at [260, 203] on input "Licensing body (optional)" at bounding box center [279, 196] width 178 height 20
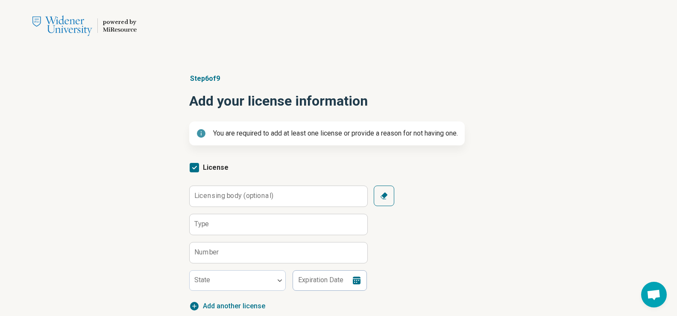
click at [377, 194] on button "Clear" at bounding box center [384, 195] width 20 height 20
click at [239, 194] on label "Licensing body (optional)" at bounding box center [233, 195] width 79 height 7
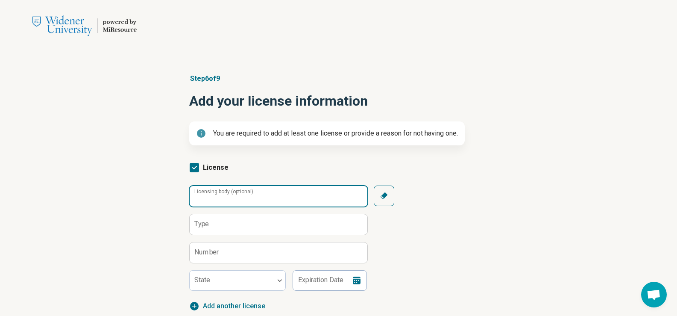
click at [239, 194] on input "Licensing body (optional)" at bounding box center [279, 196] width 178 height 20
click at [238, 198] on input "**********" at bounding box center [279, 196] width 178 height 20
click at [304, 188] on input "**********" at bounding box center [279, 196] width 178 height 20
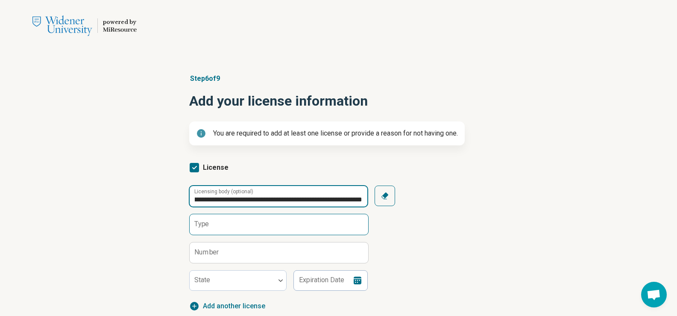
type input "**********"
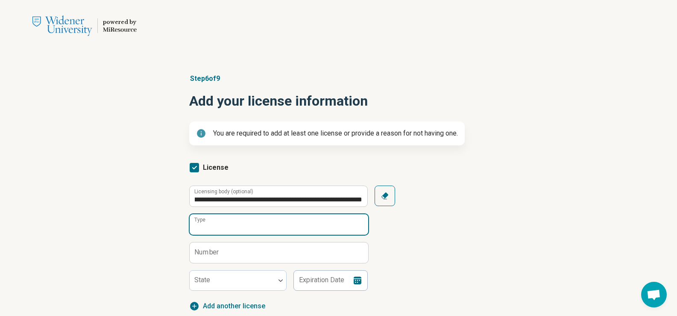
click at [336, 222] on input "Type" at bounding box center [279, 224] width 178 height 20
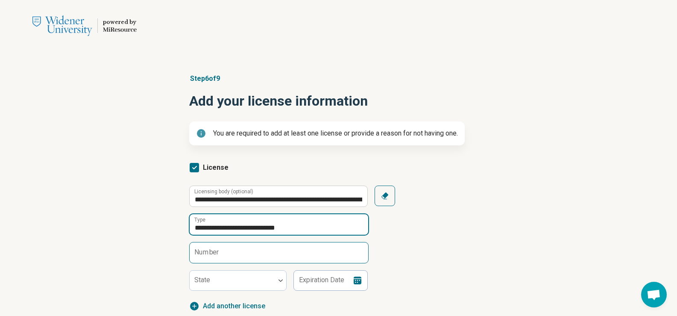
type input "**********"
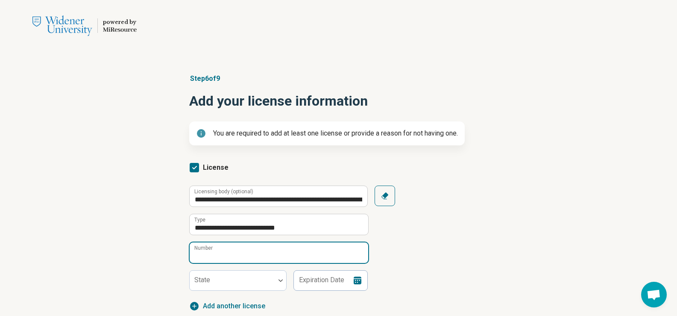
click at [314, 262] on input "Number" at bounding box center [279, 252] width 178 height 20
paste input "********"
type input "********"
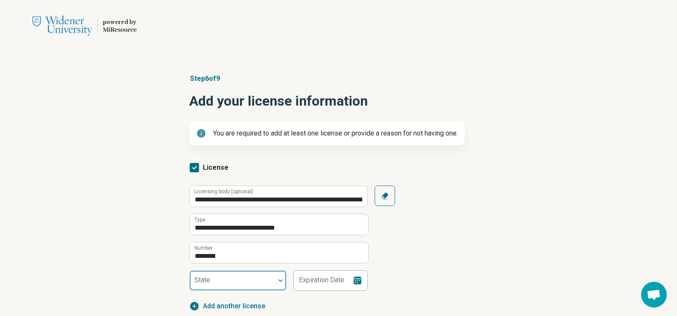
click at [238, 285] on div at bounding box center [232, 284] width 79 height 12
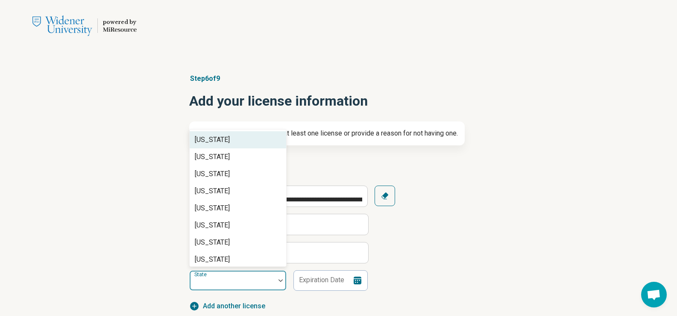
type input "*"
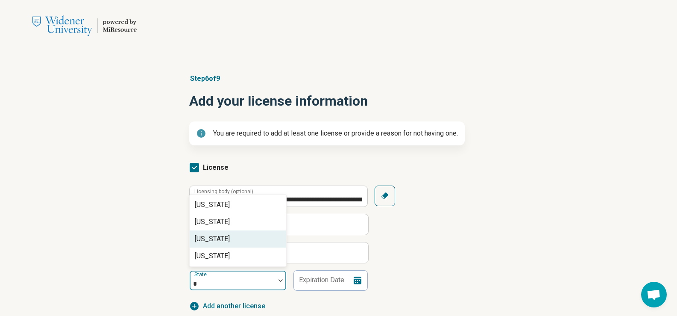
click at [235, 235] on div "[US_STATE]" at bounding box center [238, 238] width 96 height 17
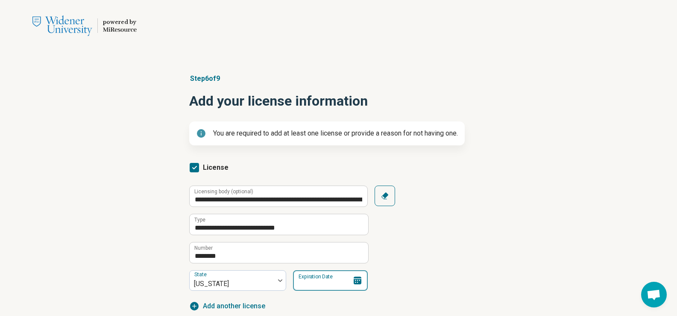
click at [310, 286] on input "Expiration Date" at bounding box center [330, 280] width 75 height 20
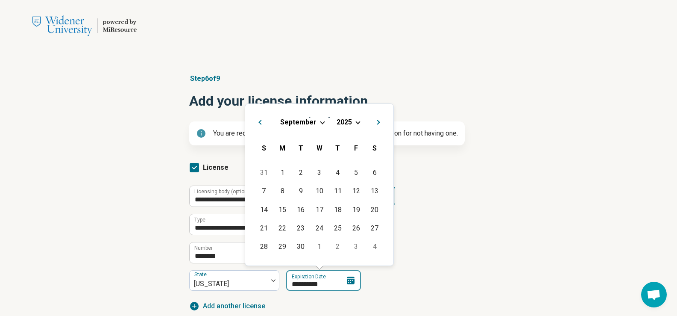
type input "**********"
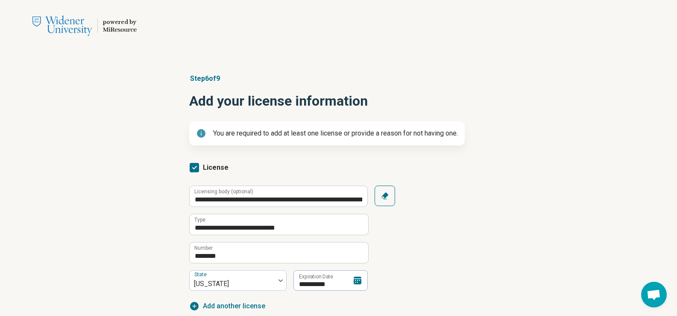
click at [415, 276] on div "**********" at bounding box center [338, 237] width 299 height 105
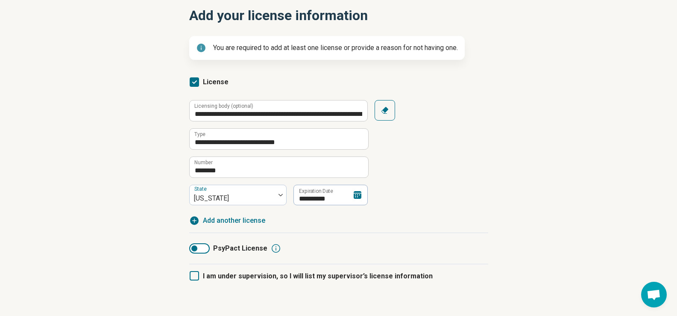
scroll to position [129, 0]
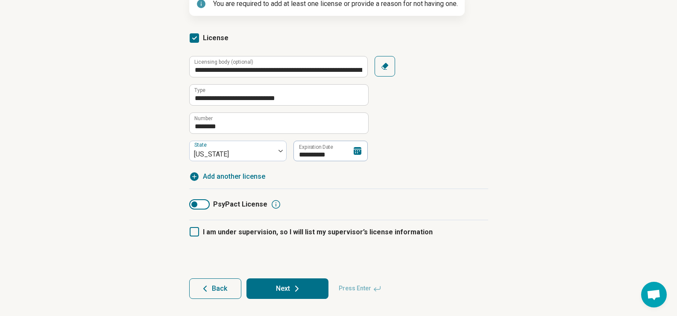
click at [292, 283] on icon at bounding box center [297, 288] width 10 height 10
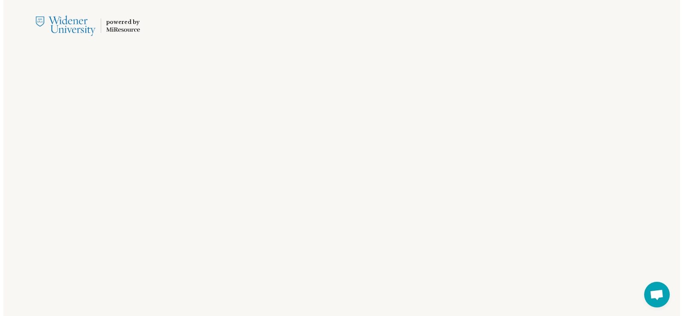
scroll to position [0, 0]
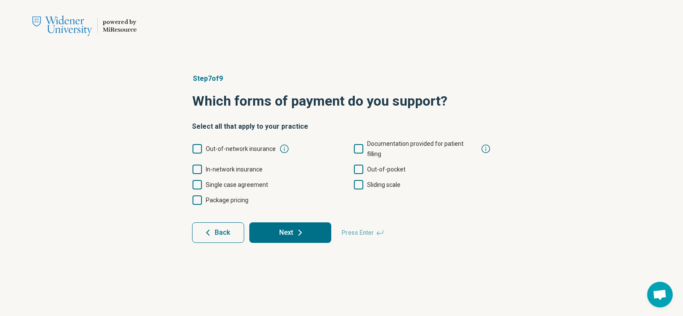
click at [195, 145] on icon at bounding box center [197, 148] width 9 height 9
click at [361, 164] on icon at bounding box center [358, 168] width 9 height 9
click at [358, 180] on icon at bounding box center [358, 184] width 9 height 9
click at [198, 164] on icon at bounding box center [197, 168] width 9 height 9
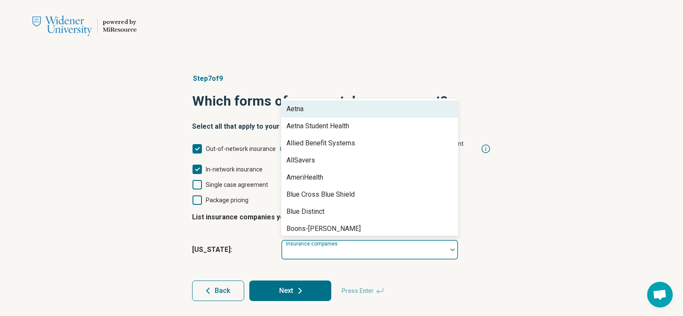
click at [322, 239] on div "Insurance companies" at bounding box center [370, 249] width 178 height 20
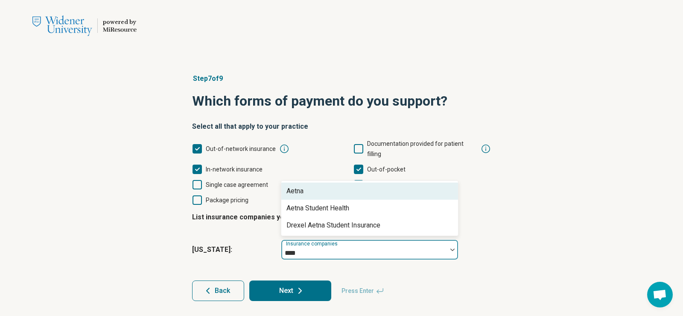
type input "*****"
click at [327, 184] on div "Aetna" at bounding box center [369, 190] width 177 height 17
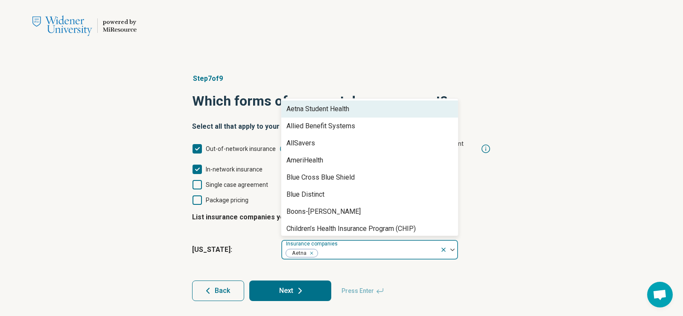
click at [329, 104] on div "Aetna Student Health" at bounding box center [317, 109] width 63 height 10
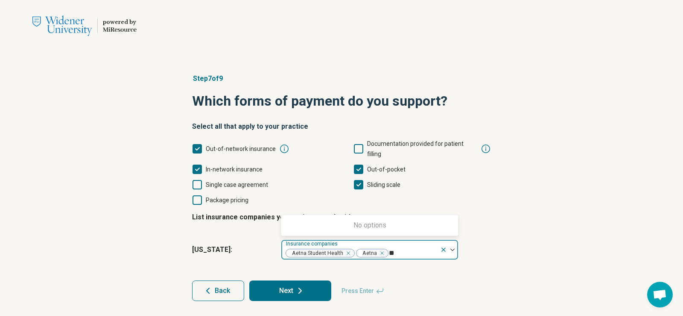
type input "*"
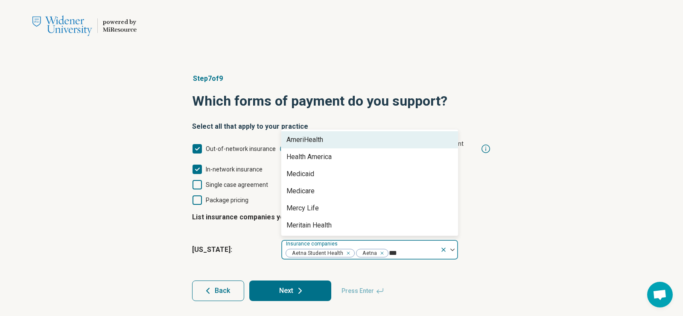
type input "****"
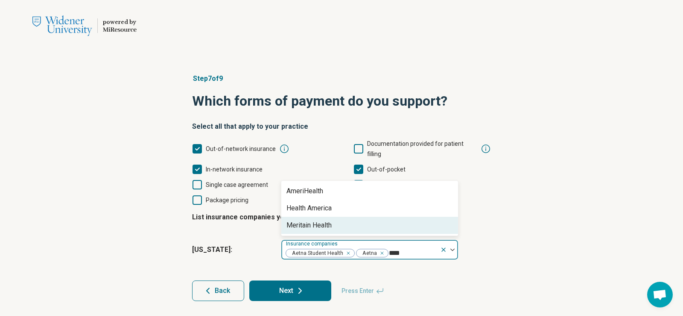
click at [353, 218] on div "Meritain Health" at bounding box center [369, 224] width 177 height 17
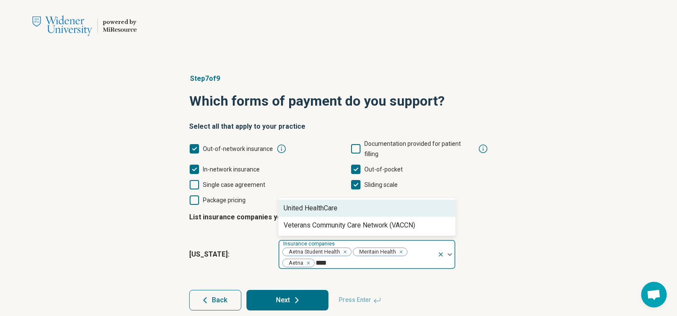
type input "***"
click at [332, 203] on div "United HealthCare" at bounding box center [311, 208] width 54 height 10
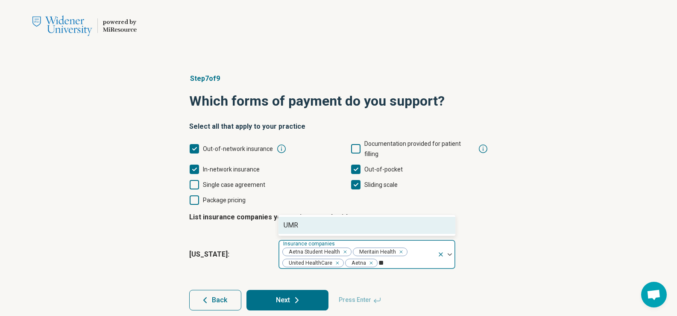
type input "*"
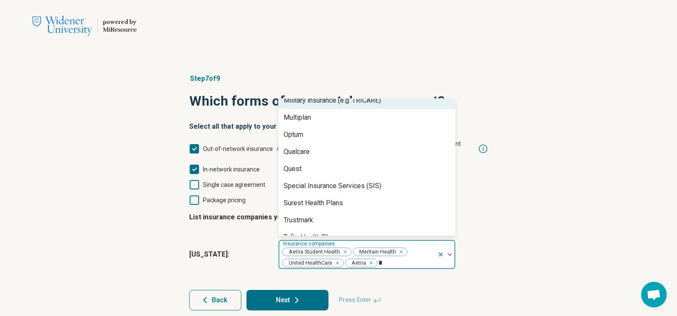
scroll to position [174, 0]
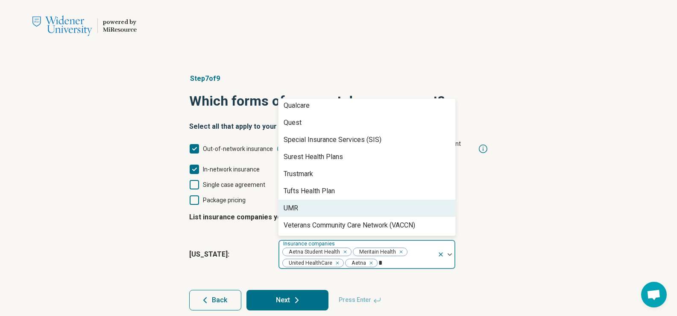
click at [300, 199] on div "UMR" at bounding box center [366, 207] width 177 height 17
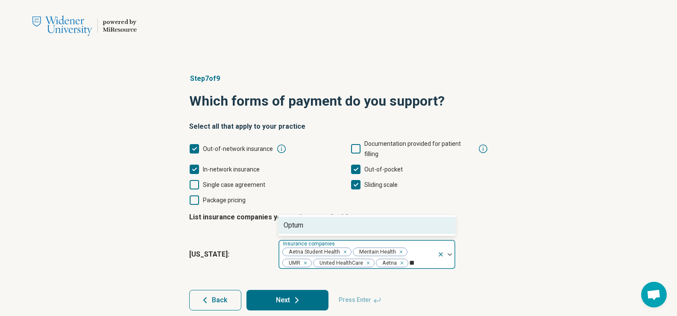
type input "*"
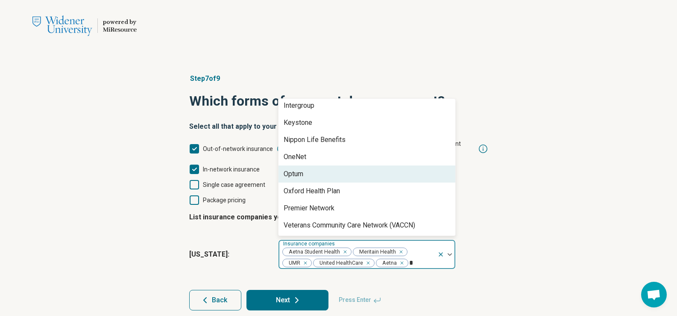
click at [353, 165] on div "Optum" at bounding box center [366, 173] width 177 height 17
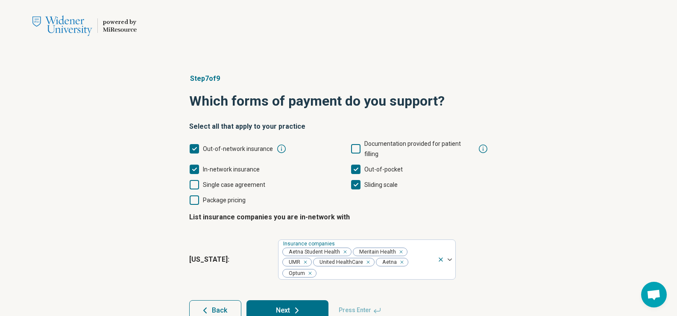
click at [280, 301] on button "Next" at bounding box center [287, 310] width 82 height 20
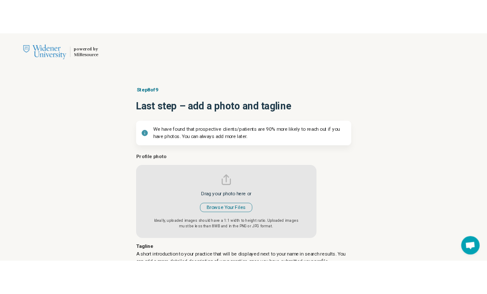
scroll to position [43, 0]
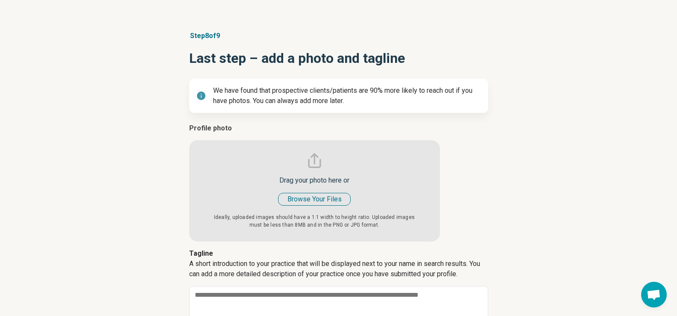
type textarea "*"
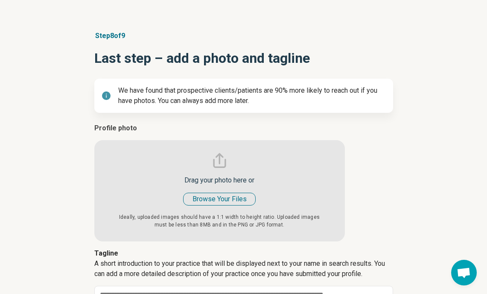
type input "**********"
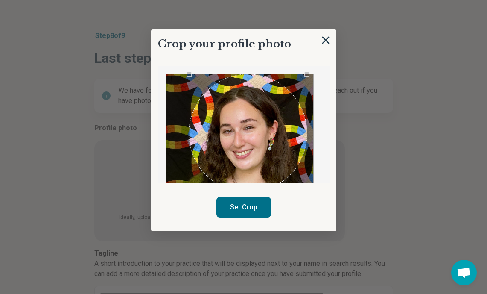
click at [242, 152] on div "Use the arrow keys to move the crop selection area" at bounding box center [248, 133] width 118 height 118
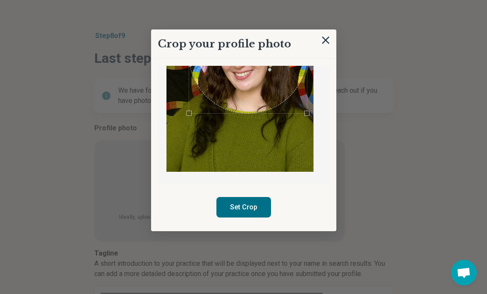
scroll to position [0, 0]
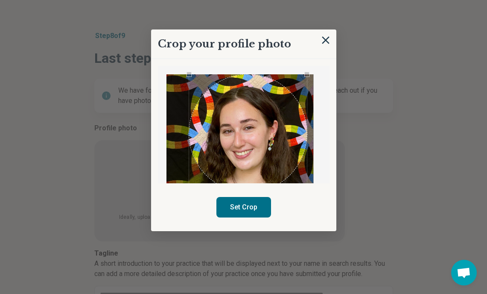
click at [155, 76] on div "Crop your profile photo Set Crop" at bounding box center [243, 130] width 185 height 202
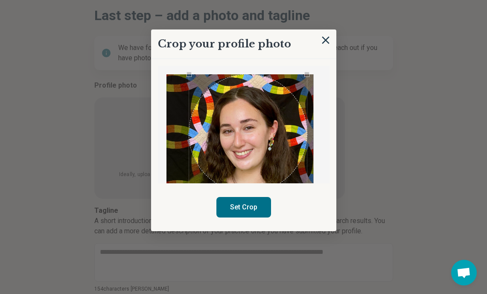
scroll to position [43, 0]
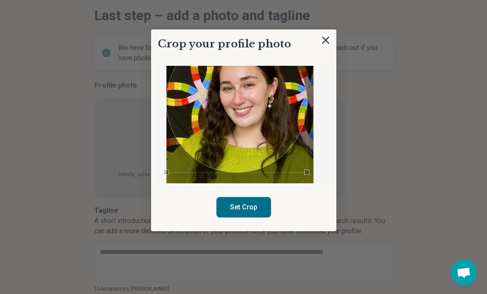
click at [149, 199] on div "Crop your profile photo Set Crop" at bounding box center [243, 199] width 299 height 0
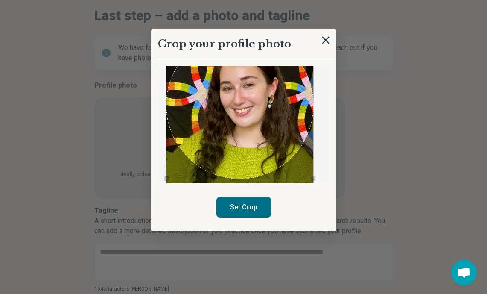
click at [349, 199] on div "Crop your profile photo Set Crop" at bounding box center [243, 199] width 299 height 0
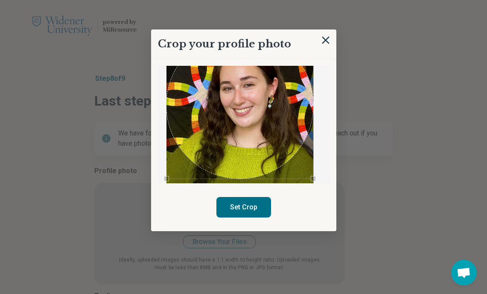
click at [268, 134] on div "Use the arrow keys to move the crop selection area" at bounding box center [240, 105] width 147 height 147
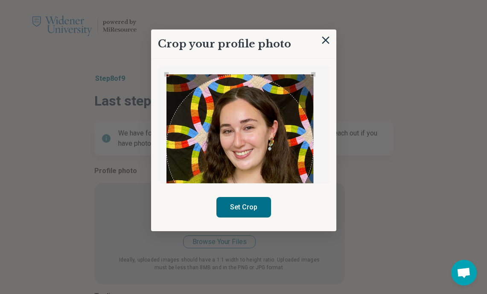
click at [257, 208] on button "Set Crop" at bounding box center [243, 207] width 55 height 20
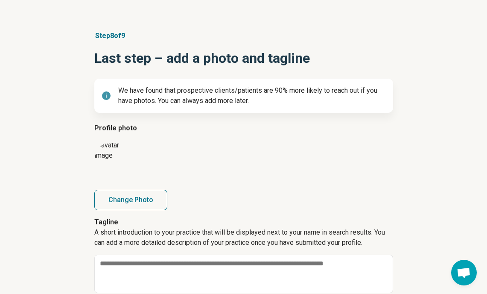
scroll to position [108, 0]
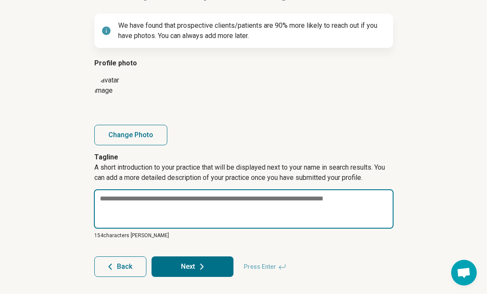
click at [160, 197] on textarea at bounding box center [244, 208] width 300 height 39
paste textarea "**********"
type textarea "*"
type textarea "**********"
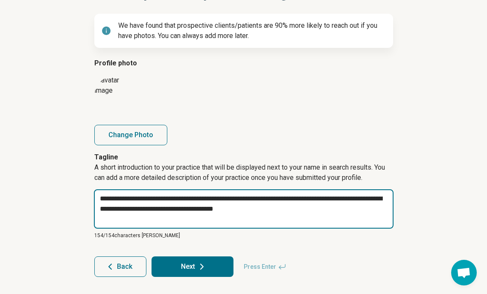
drag, startPoint x: 173, startPoint y: 208, endPoint x: -60, endPoint y: 112, distance: 252.1
click at [0, 112] on html "**********" at bounding box center [243, 92] width 487 height 401
drag, startPoint x: 329, startPoint y: 217, endPoint x: 48, endPoint y: 137, distance: 291.7
click at [66, 144] on div "**********" at bounding box center [243, 121] width 487 height 345
type textarea "*"
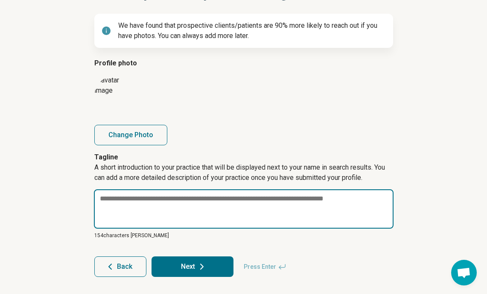
paste textarea "**********"
type textarea "*"
type textarea "**********"
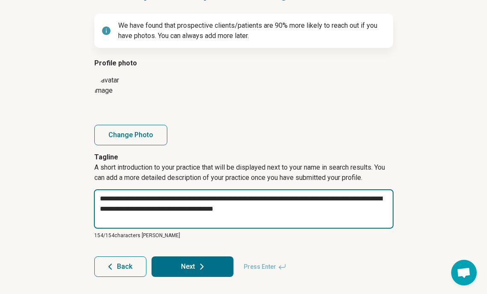
type textarea "*"
type textarea "**********"
type textarea "*"
type textarea "**********"
type textarea "*"
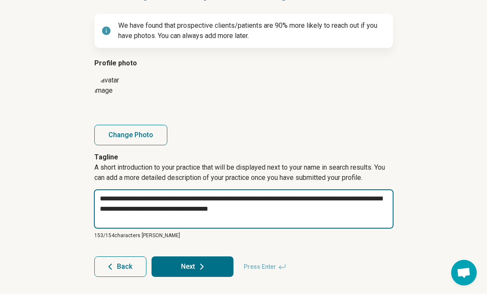
type textarea "**********"
type textarea "*"
type textarea "**********"
type textarea "*"
type textarea "**********"
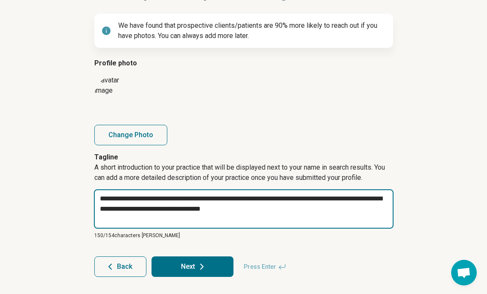
type textarea "*"
type textarea "**********"
type textarea "*"
type textarea "**********"
type textarea "*"
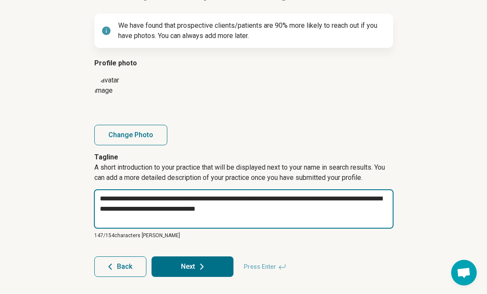
type textarea "**********"
type textarea "*"
type textarea "**********"
type textarea "*"
type textarea "**********"
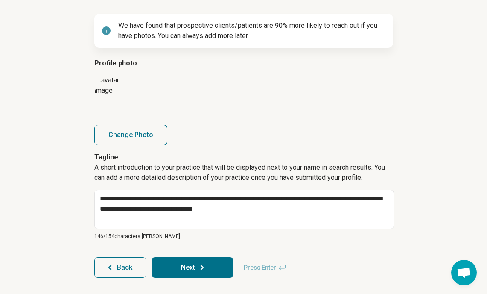
click at [209, 270] on button "Next" at bounding box center [193, 267] width 82 height 20
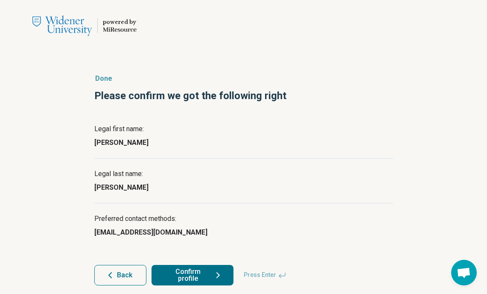
scroll to position [9, 0]
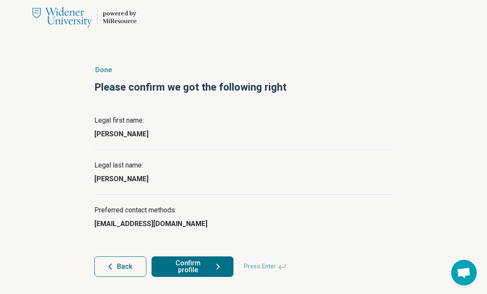
click at [203, 263] on button "Confirm profile" at bounding box center [193, 266] width 82 height 20
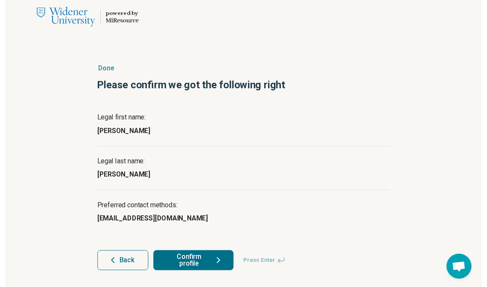
scroll to position [0, 0]
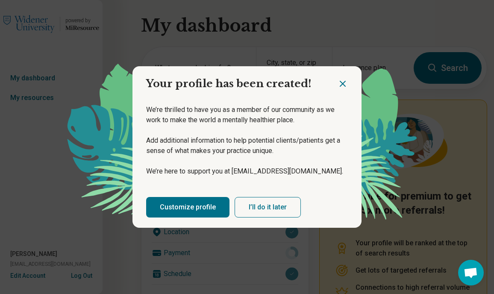
click at [216, 196] on div "Customize profile I’ll do it later" at bounding box center [246, 207] width 229 height 41
click at [218, 208] on link "Customize profile" at bounding box center [187, 207] width 83 height 20
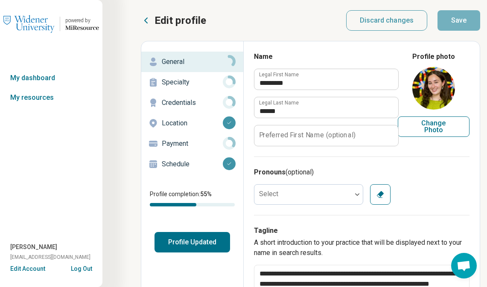
click at [188, 141] on p "Payment" at bounding box center [192, 144] width 61 height 10
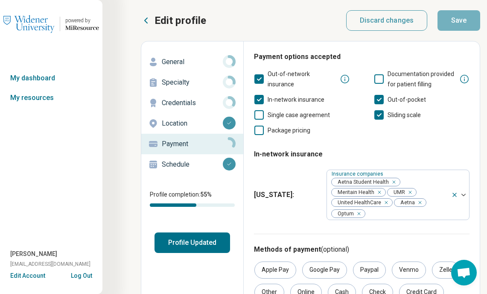
click at [198, 66] on p "General" at bounding box center [192, 62] width 61 height 10
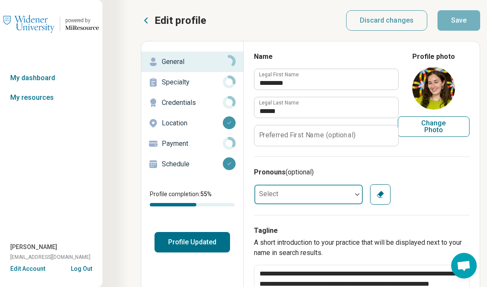
click at [321, 190] on div "Select" at bounding box center [308, 194] width 109 height 20
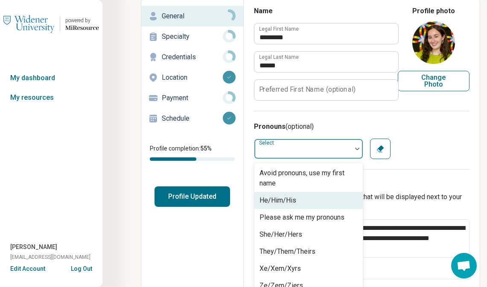
scroll to position [52, 0]
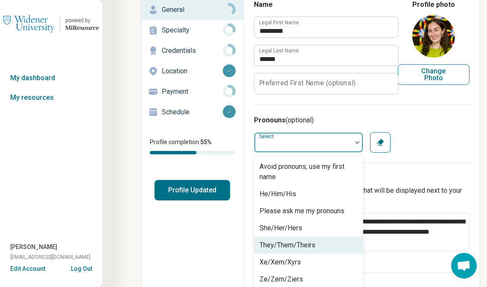
click at [322, 246] on div "They/Them/Theirs" at bounding box center [308, 245] width 108 height 17
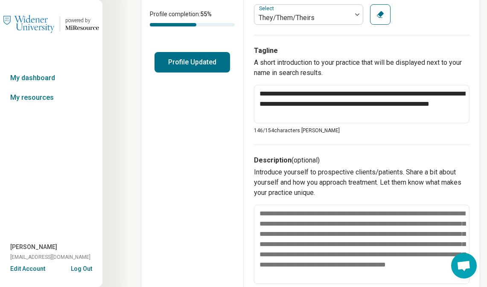
scroll to position [266, 0]
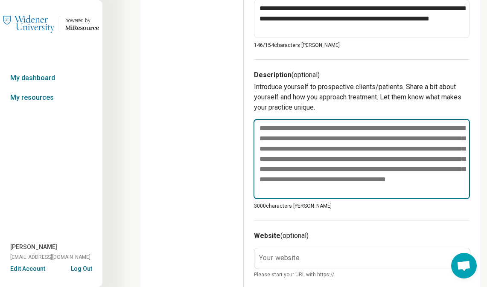
click at [291, 152] on textarea at bounding box center [362, 159] width 216 height 80
paste textarea "**********"
type textarea "*"
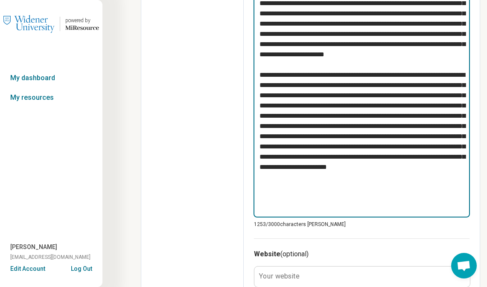
scroll to position [444, 0]
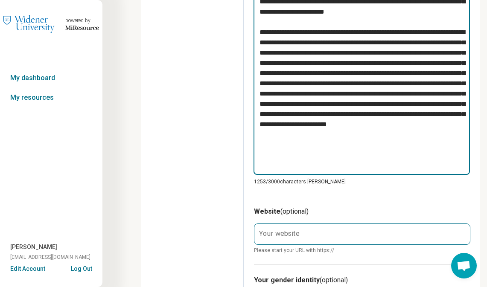
type textarea "**********"
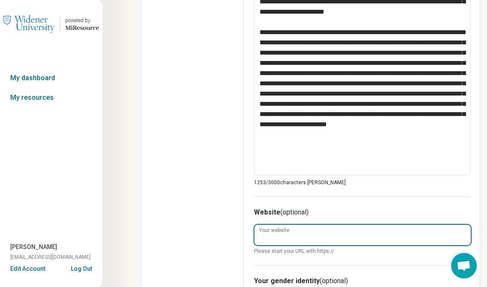
click at [322, 229] on input "Your website" at bounding box center [362, 235] width 216 height 20
type textarea "*"
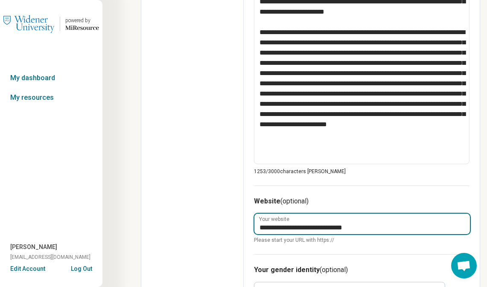
scroll to position [486, 0]
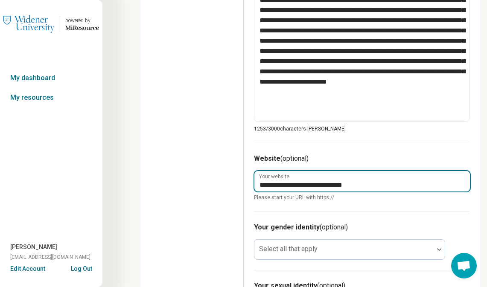
type input "**********"
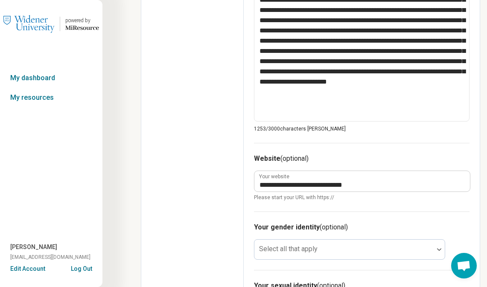
click at [319, 238] on div "Your gender identity (optional) Select all that apply" at bounding box center [362, 241] width 216 height 58
click at [322, 252] on div at bounding box center [344, 253] width 172 height 12
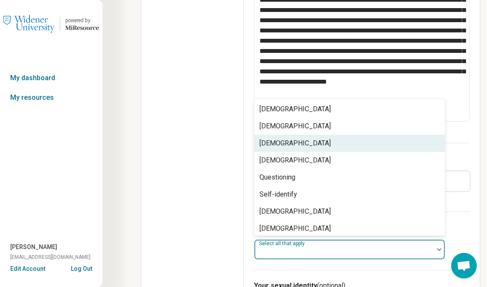
click at [315, 143] on div "[DEMOGRAPHIC_DATA]" at bounding box center [349, 143] width 190 height 17
type textarea "*"
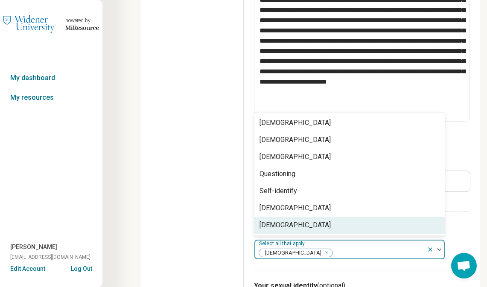
type input "*"
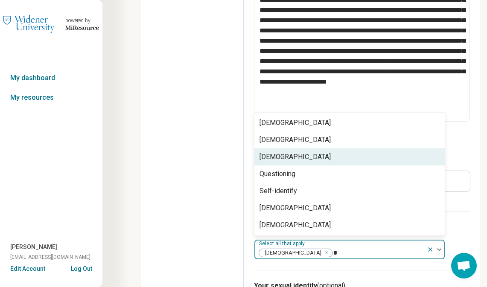
click at [307, 156] on div "[DEMOGRAPHIC_DATA]" at bounding box center [349, 157] width 190 height 17
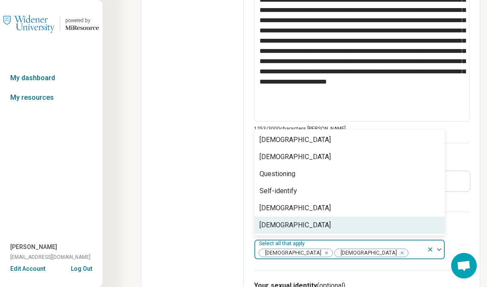
scroll to position [529, 0]
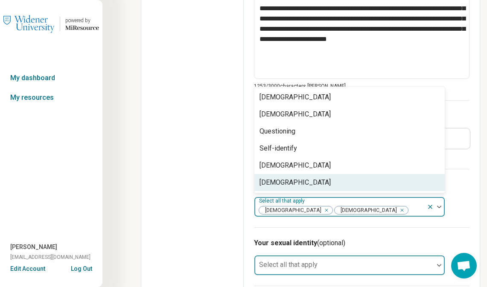
click at [273, 267] on div "Select all that apply" at bounding box center [349, 265] width 191 height 20
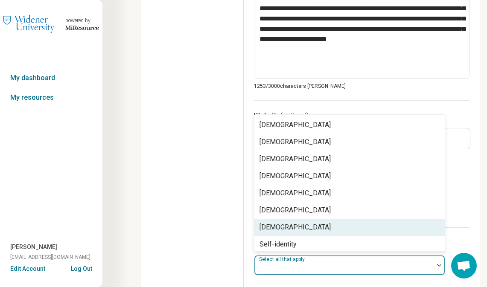
click at [272, 227] on div "[DEMOGRAPHIC_DATA]" at bounding box center [295, 227] width 71 height 10
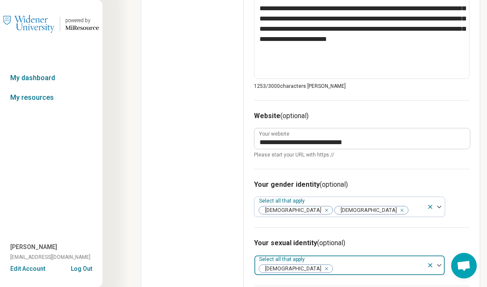
click at [333, 265] on div at bounding box center [378, 269] width 90 height 12
click at [333, 266] on div at bounding box center [378, 269] width 90 height 12
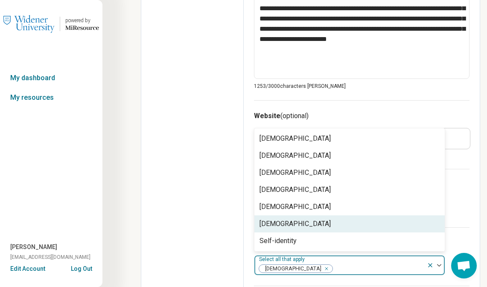
click at [316, 223] on div "[DEMOGRAPHIC_DATA]" at bounding box center [349, 224] width 190 height 17
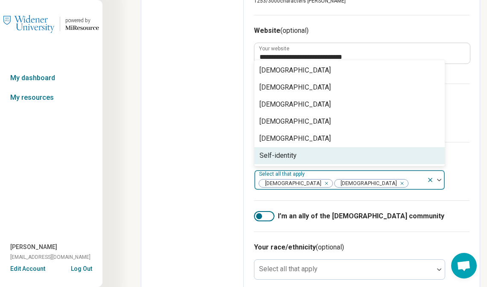
scroll to position [657, 0]
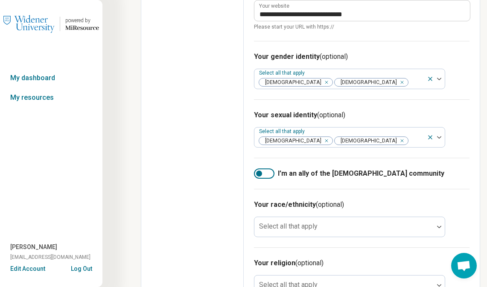
click at [265, 231] on div at bounding box center [344, 231] width 172 height 12
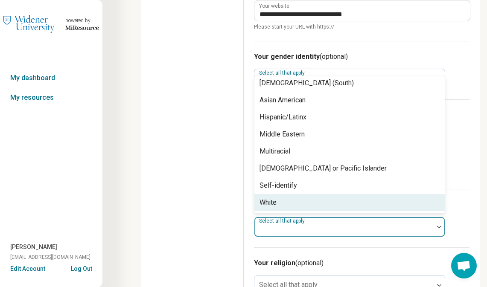
click at [297, 199] on div "White" at bounding box center [349, 202] width 190 height 17
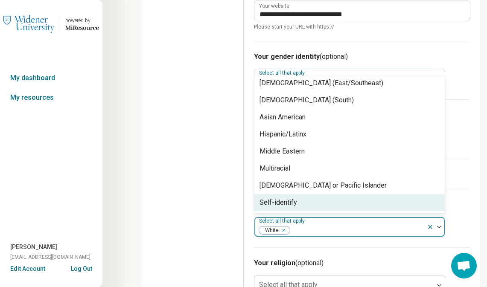
scroll to position [687, 0]
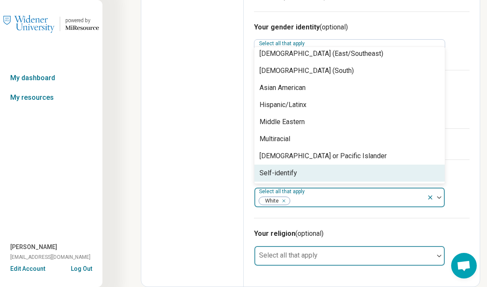
click at [312, 260] on div at bounding box center [344, 260] width 172 height 12
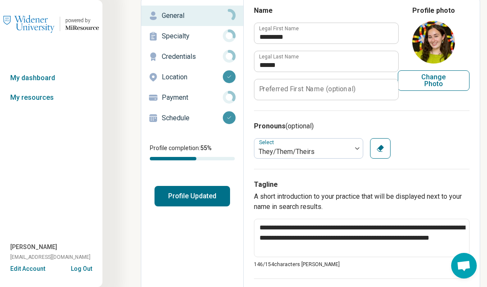
scroll to position [0, 0]
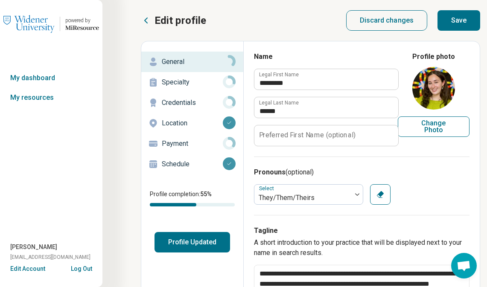
click at [193, 88] on div "Specialty" at bounding box center [192, 83] width 88 height 14
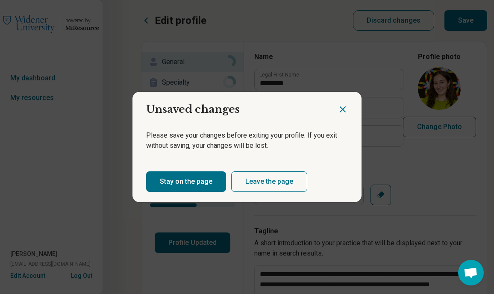
click at [200, 187] on button "Stay on the page" at bounding box center [186, 181] width 80 height 20
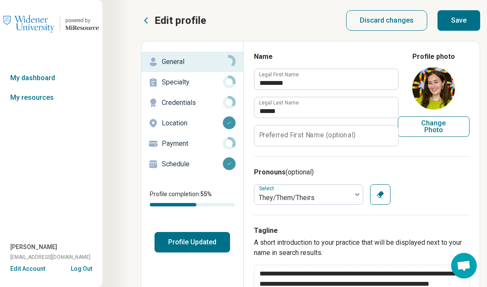
click at [459, 23] on button "Save" at bounding box center [459, 20] width 43 height 20
click at [190, 74] on link "Specialty" at bounding box center [192, 82] width 102 height 20
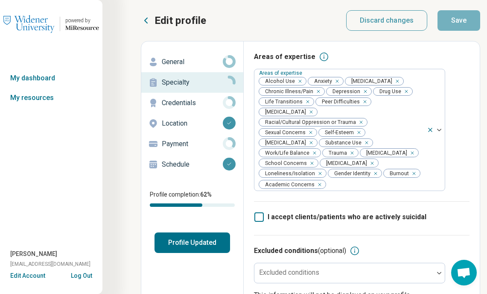
scroll to position [85, 0]
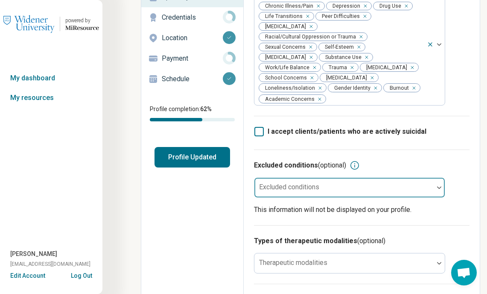
click at [308, 177] on div "Excluded conditions" at bounding box center [349, 187] width 191 height 20
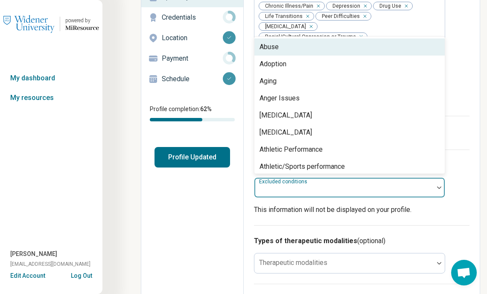
click at [200, 237] on div "Edit profile General Specialty Credentials Location Payment Schedule Profile co…" at bounding box center [192, 262] width 102 height 612
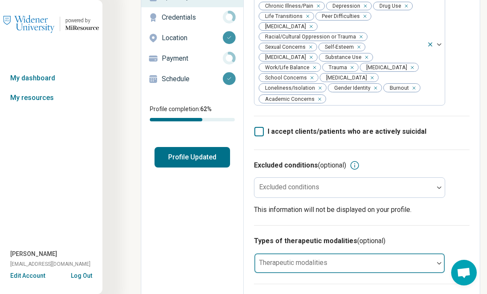
click at [289, 253] on div "Therapeutic modalities" at bounding box center [349, 263] width 191 height 20
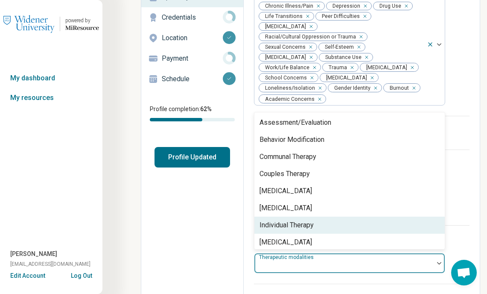
click at [317, 216] on div "Individual Therapy" at bounding box center [349, 224] width 190 height 17
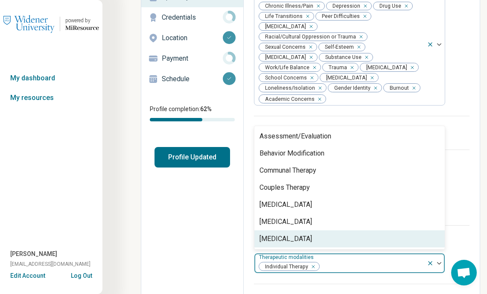
click at [360, 260] on div at bounding box center [371, 266] width 103 height 12
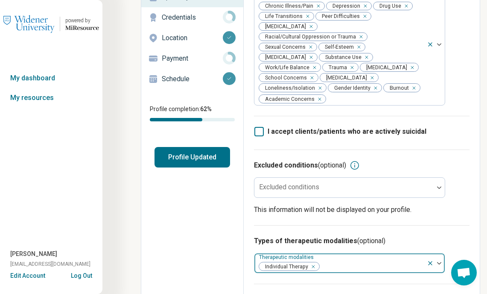
click at [347, 260] on div at bounding box center [371, 266] width 103 height 12
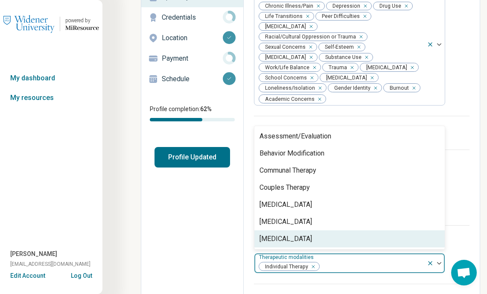
click at [238, 248] on div "Edit profile General Specialty Credentials Location Payment Schedule Profile co…" at bounding box center [192, 262] width 102 height 612
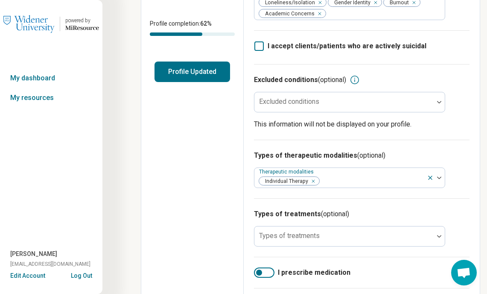
scroll to position [213, 0]
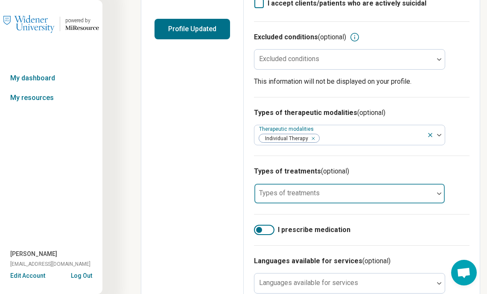
click at [301, 183] on div "Types of treatments" at bounding box center [349, 193] width 191 height 20
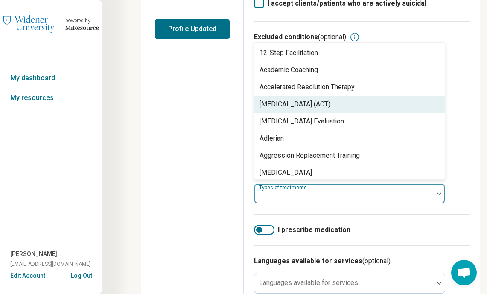
click at [325, 99] on div "[MEDICAL_DATA] (ACT)" at bounding box center [295, 104] width 71 height 10
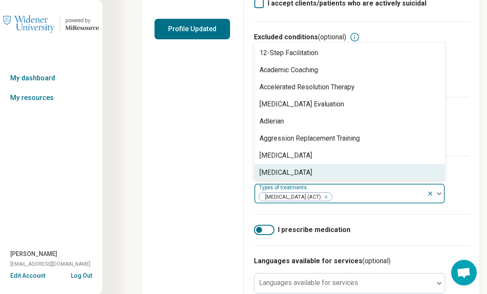
click at [405, 191] on div at bounding box center [378, 197] width 91 height 12
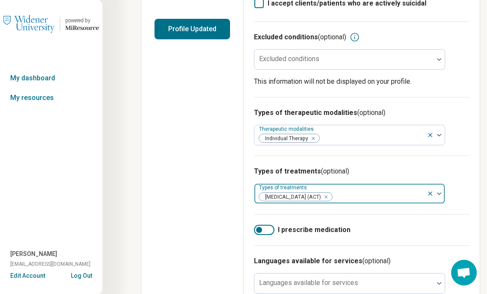
click at [404, 191] on div at bounding box center [378, 197] width 91 height 12
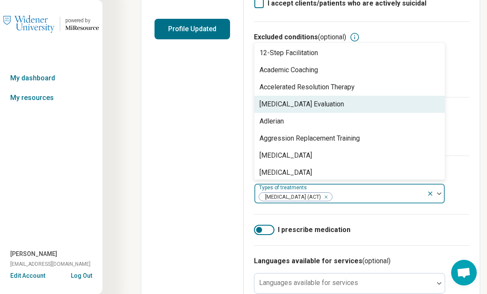
scroll to position [43, 0]
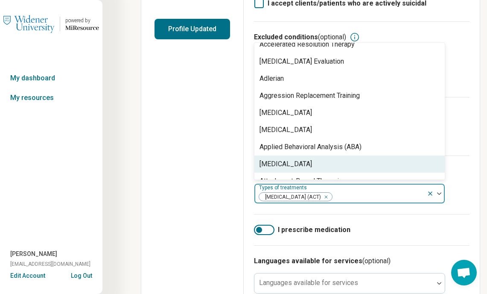
click at [286, 155] on div "[MEDICAL_DATA]" at bounding box center [349, 163] width 190 height 17
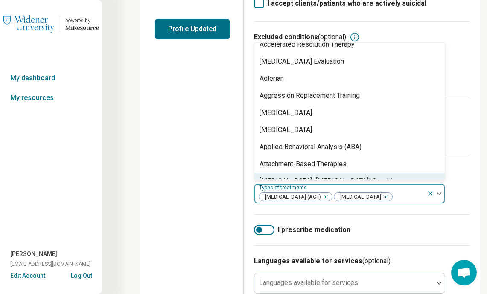
click at [393, 191] on div at bounding box center [408, 197] width 30 height 12
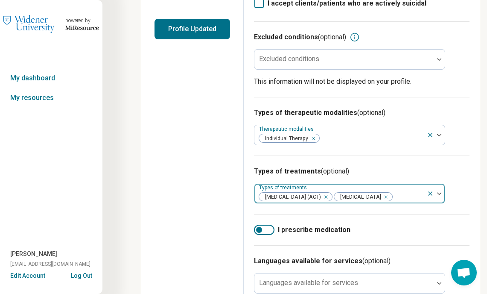
click at [393, 191] on div at bounding box center [408, 197] width 30 height 12
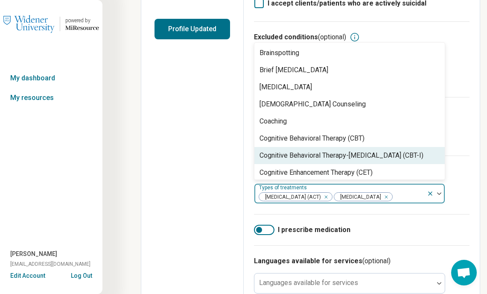
scroll to position [342, 0]
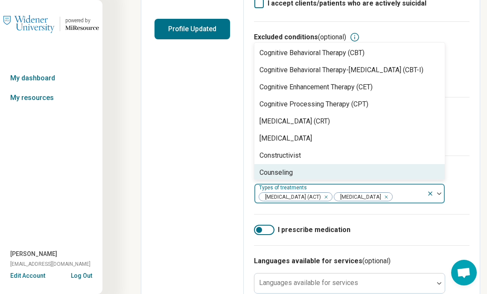
click at [310, 164] on div "Counseling" at bounding box center [349, 172] width 190 height 17
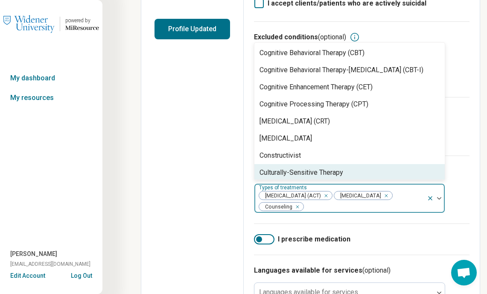
click at [372, 201] on div at bounding box center [363, 207] width 119 height 12
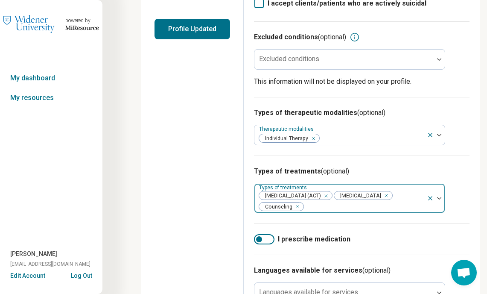
click at [372, 201] on div at bounding box center [363, 207] width 119 height 12
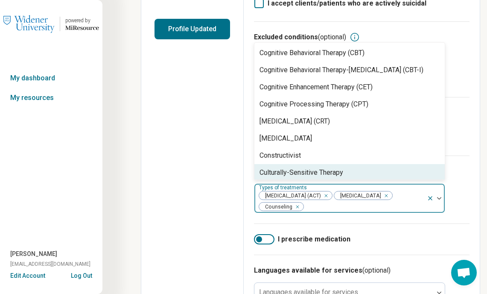
click at [320, 167] on div "Culturally-Sensitive Therapy" at bounding box center [302, 172] width 84 height 10
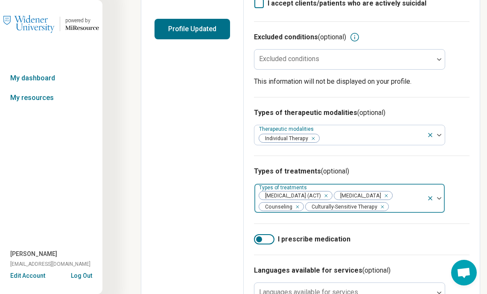
click at [389, 201] on div at bounding box center [406, 207] width 34 height 12
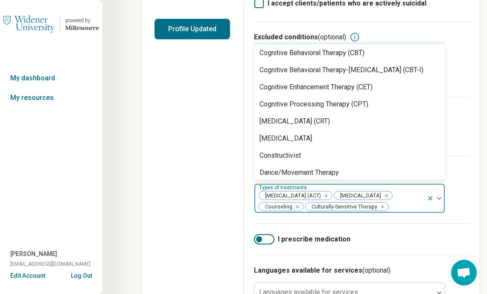
scroll to position [427, 0]
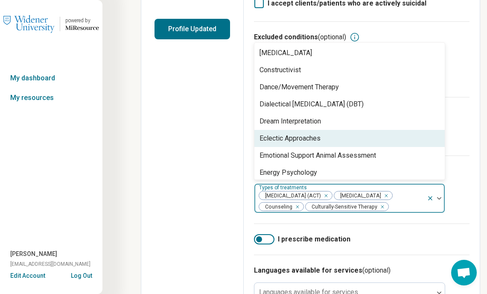
click at [333, 130] on div "Eclectic Approaches" at bounding box center [349, 138] width 190 height 17
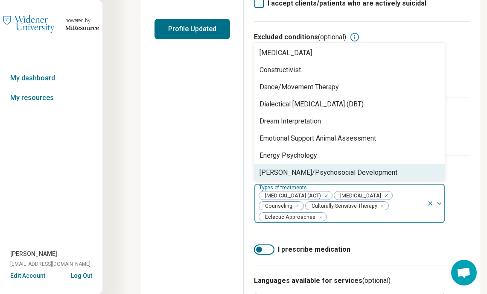
click at [384, 184] on div "[MEDICAL_DATA] (ACT) [MEDICAL_DATA] Counseling Culturally-Sensitive Therapy Ecl…" at bounding box center [340, 203] width 172 height 39
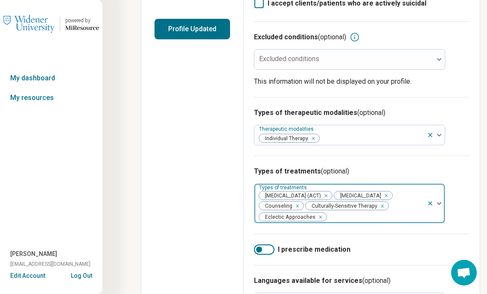
click at [400, 184] on div "[MEDICAL_DATA] (ACT) [MEDICAL_DATA] Counseling Culturally-Sensitive Therapy Ecl…" at bounding box center [340, 203] width 172 height 39
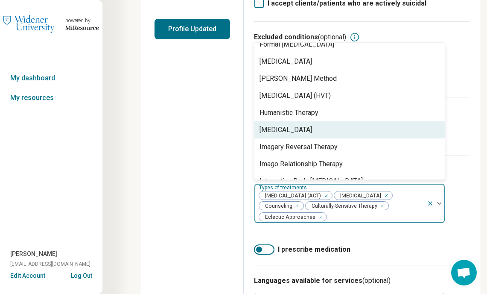
scroll to position [811, 0]
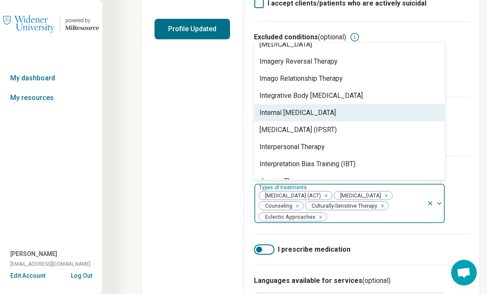
click at [336, 108] on div "Internal [MEDICAL_DATA]" at bounding box center [298, 113] width 76 height 10
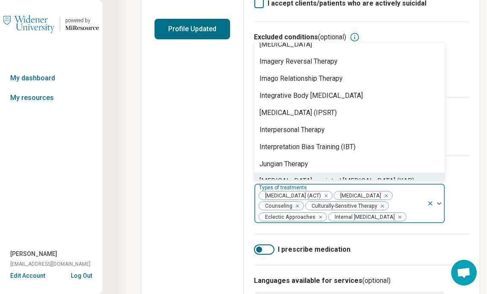
click at [398, 184] on div "[MEDICAL_DATA] (ACT) [MEDICAL_DATA] Counseling Culturally-Sensitive Therapy Ecl…" at bounding box center [340, 203] width 172 height 39
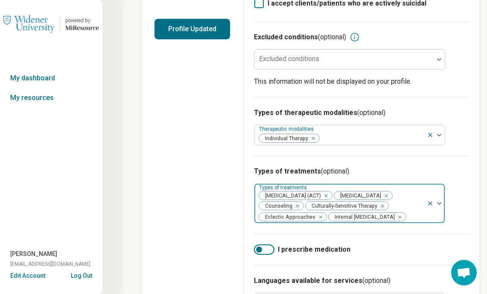
click at [407, 184] on div "[MEDICAL_DATA] (ACT) [MEDICAL_DATA] Counseling Culturally-Sensitive Therapy Ecl…" at bounding box center [340, 203] width 172 height 39
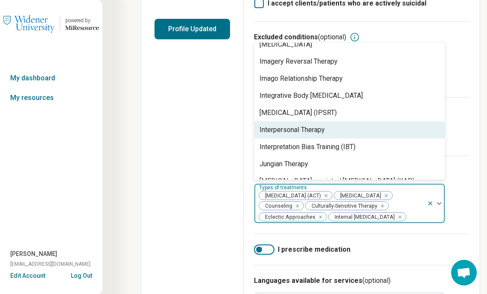
scroll to position [939, 0]
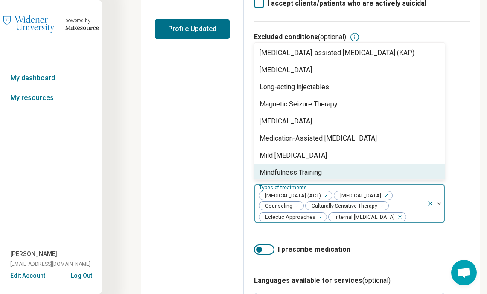
click at [329, 164] on div "Mindfulness Training" at bounding box center [349, 172] width 190 height 17
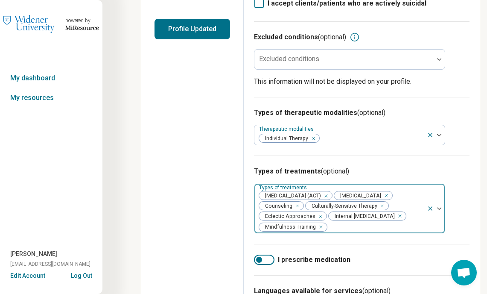
click at [331, 221] on div at bounding box center [376, 227] width 96 height 12
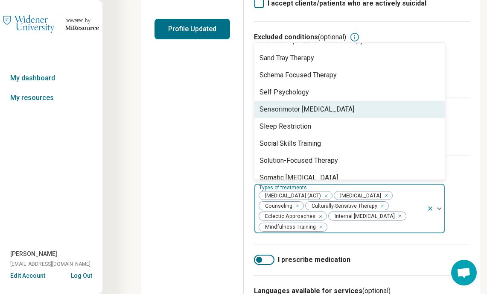
scroll to position [1353, 0]
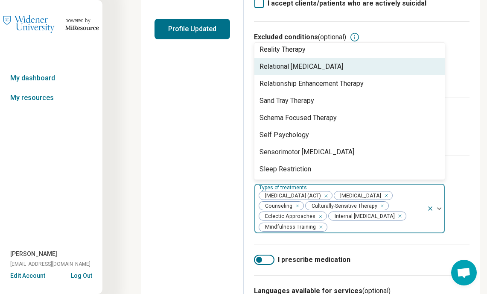
click at [316, 61] on div "Relational [MEDICAL_DATA]" at bounding box center [302, 66] width 84 height 10
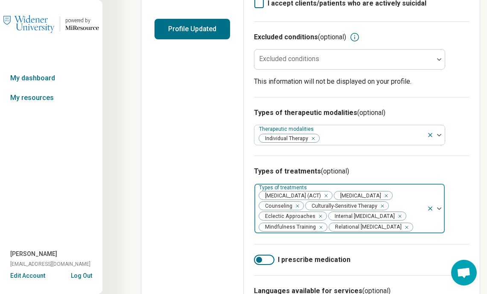
click at [414, 221] on div at bounding box center [419, 227] width 10 height 12
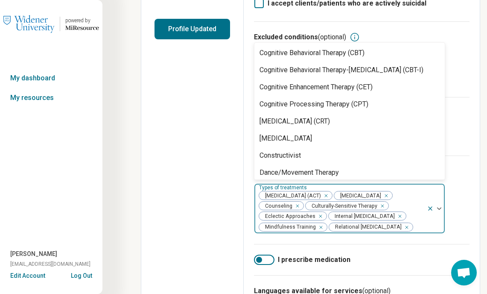
scroll to position [683, 0]
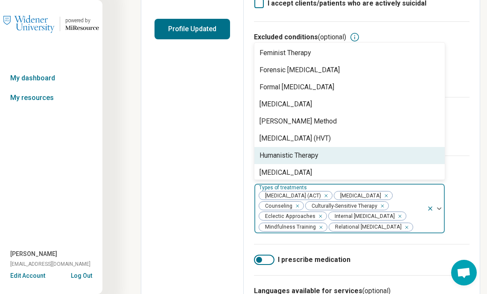
click at [344, 147] on div "Humanistic Therapy" at bounding box center [349, 155] width 190 height 17
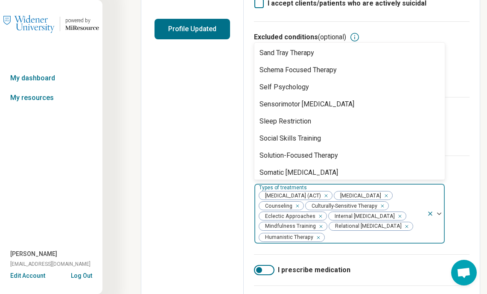
scroll to position [1489, 0]
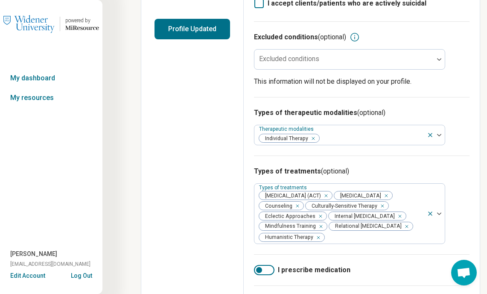
click at [203, 152] on div "Edit profile General Specialty Credentials Location Payment Schedule Profile co…" at bounding box center [192, 154] width 102 height 652
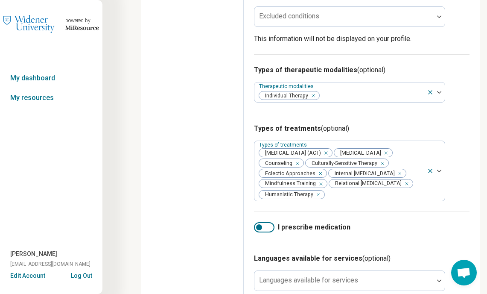
scroll to position [299, 0]
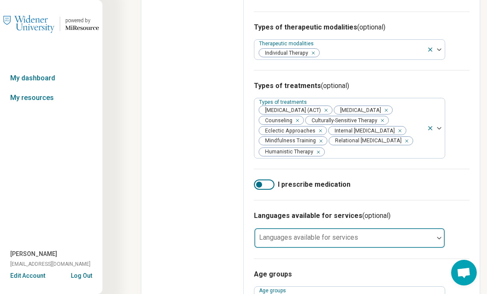
click at [315, 233] on label "Languages available for services" at bounding box center [308, 237] width 99 height 8
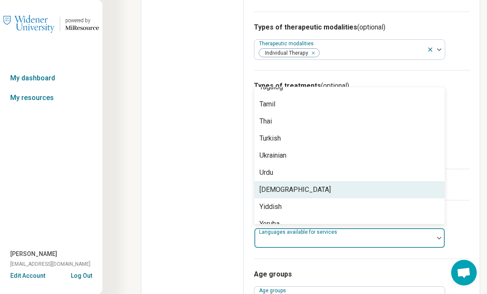
scroll to position [499, 0]
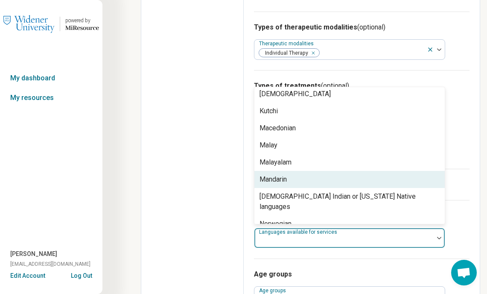
click at [233, 170] on div "Edit profile General Specialty Credentials Location Payment Schedule Profile co…" at bounding box center [192, 69] width 102 height 652
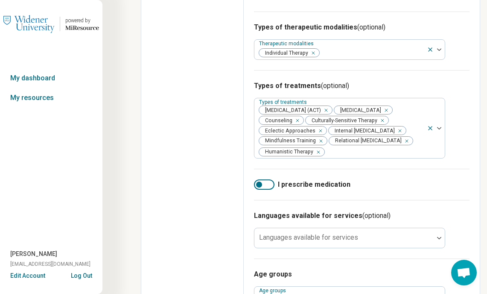
scroll to position [380, 0]
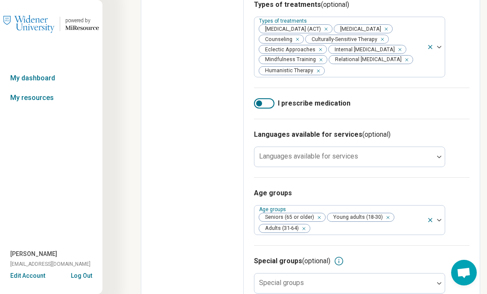
click at [310, 247] on div "Special groups (optional) Special groups" at bounding box center [362, 274] width 216 height 58
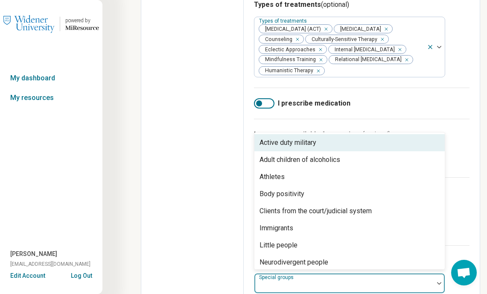
click at [313, 274] on div at bounding box center [343, 283] width 179 height 19
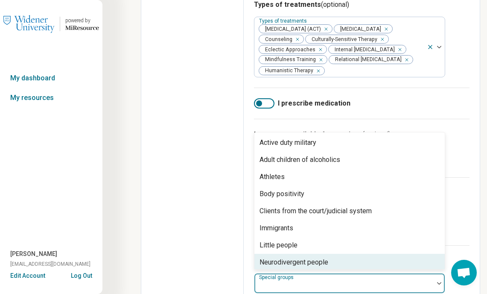
click at [303, 257] on div "Neurodivergent people" at bounding box center [294, 262] width 69 height 10
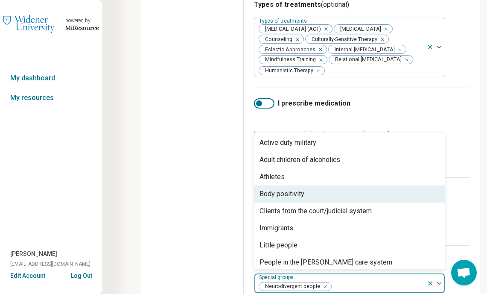
click at [311, 185] on div "Body positivity" at bounding box center [349, 193] width 190 height 17
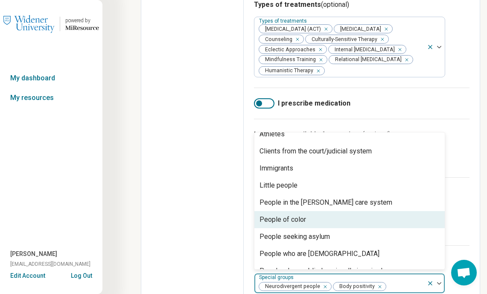
scroll to position [128, 0]
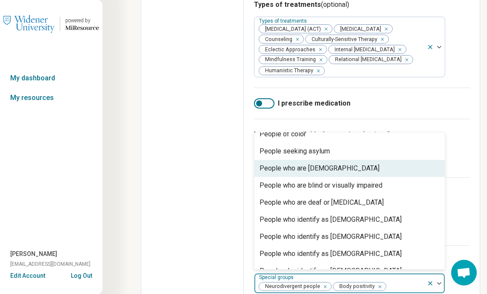
click at [330, 163] on div "People who are [DEMOGRAPHIC_DATA]" at bounding box center [320, 168] width 120 height 10
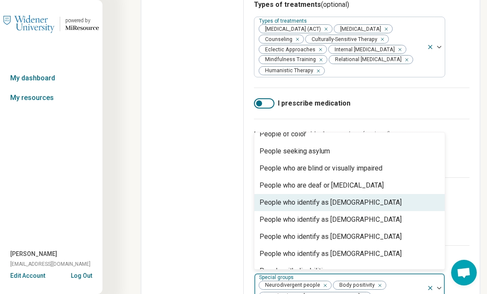
click at [329, 197] on div "People who identify as [DEMOGRAPHIC_DATA]" at bounding box center [331, 202] width 142 height 10
click at [340, 194] on div "People who identify as [DEMOGRAPHIC_DATA]" at bounding box center [349, 202] width 190 height 17
click at [345, 197] on div "People who identify as [DEMOGRAPHIC_DATA]" at bounding box center [331, 202] width 142 height 10
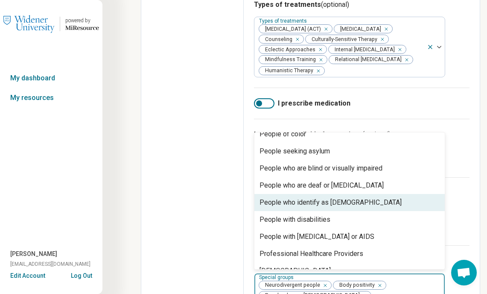
click at [346, 197] on div "People who identify as [DEMOGRAPHIC_DATA]" at bounding box center [331, 202] width 142 height 10
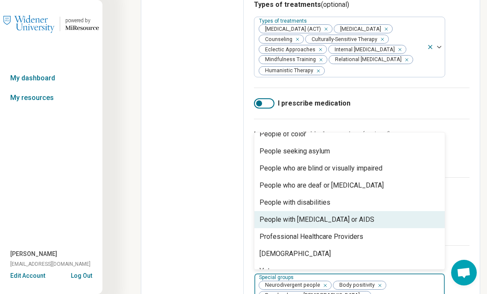
click at [346, 211] on div "People with [MEDICAL_DATA] or AIDS" at bounding box center [349, 219] width 190 height 17
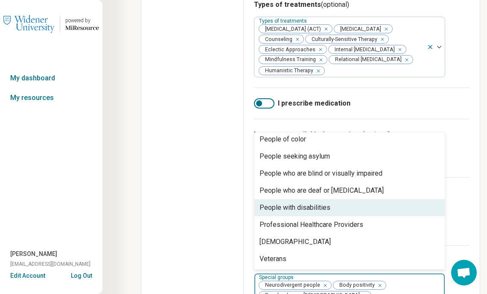
click at [345, 199] on div "People with disabilities" at bounding box center [349, 207] width 190 height 17
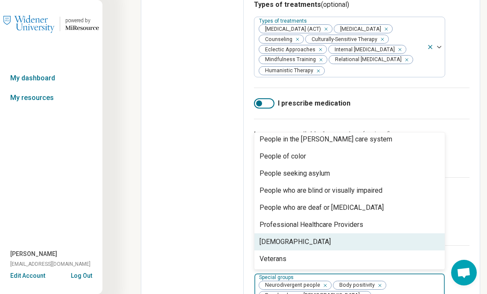
click at [318, 233] on div "[DEMOGRAPHIC_DATA]" at bounding box center [349, 241] width 190 height 17
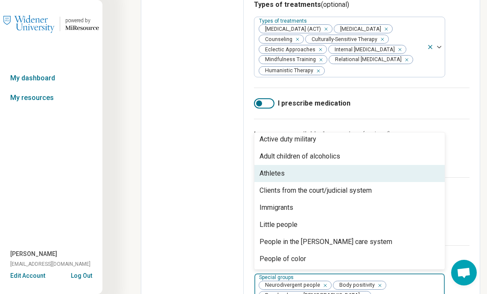
scroll to position [0, 0]
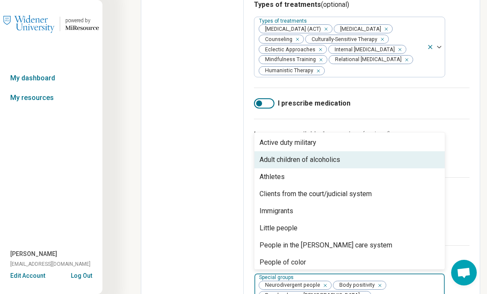
click at [319, 155] on div "Adult children of alcoholics" at bounding box center [300, 160] width 81 height 10
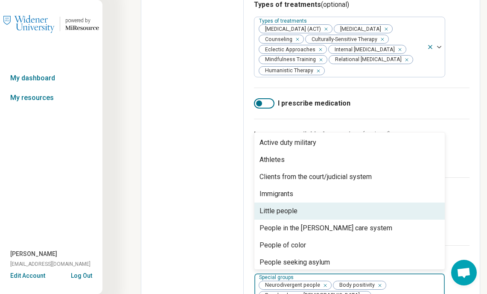
scroll to position [72, 0]
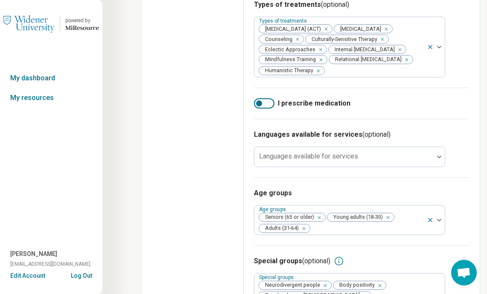
click at [172, 216] on div "Edit profile General Specialty Credentials Location Payment Schedule Profile co…" at bounding box center [192, 28] width 102 height 734
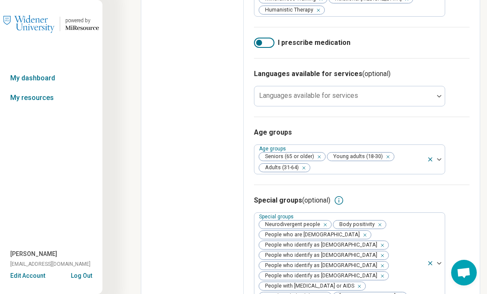
scroll to position [0, 0]
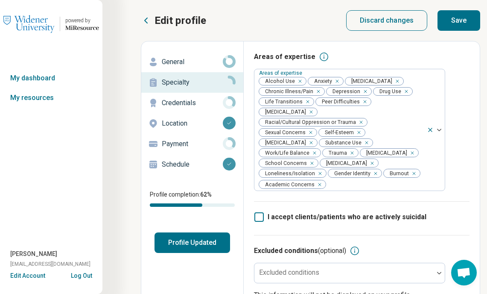
click at [457, 19] on button "Save" at bounding box center [459, 20] width 43 height 20
click at [216, 106] on p "Credentials" at bounding box center [192, 103] width 61 height 10
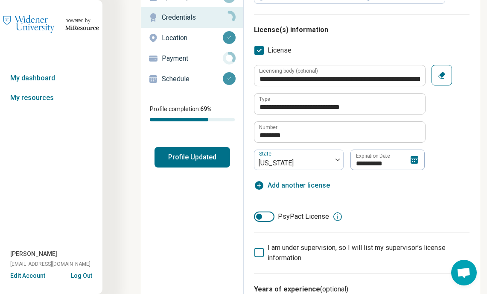
scroll to position [213, 0]
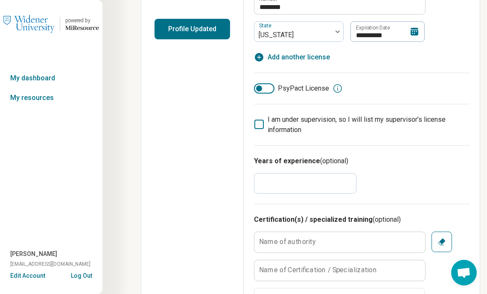
drag, startPoint x: 301, startPoint y: 185, endPoint x: 242, endPoint y: 180, distance: 59.1
type textarea "*"
type input "*"
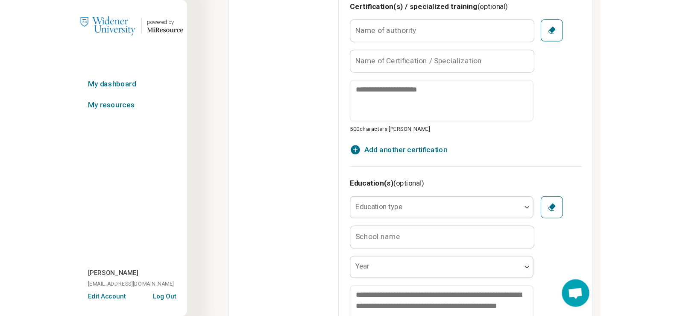
scroll to position [342, 0]
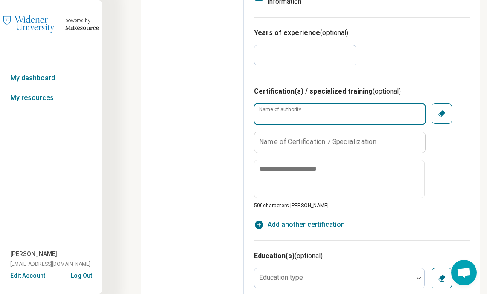
click at [315, 114] on input "Name of authority" at bounding box center [339, 114] width 171 height 20
type input "**********"
type textarea "*"
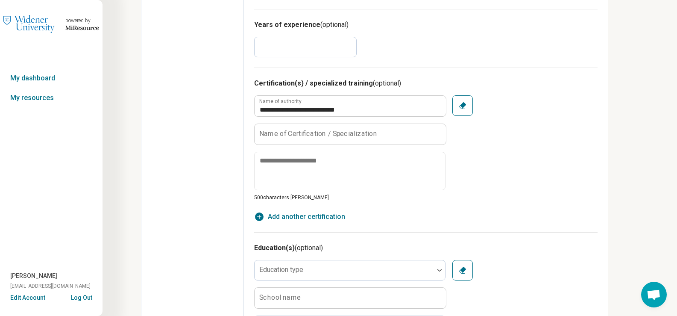
click at [361, 131] on label "Name of Certification / Specialization" at bounding box center [318, 133] width 118 height 7
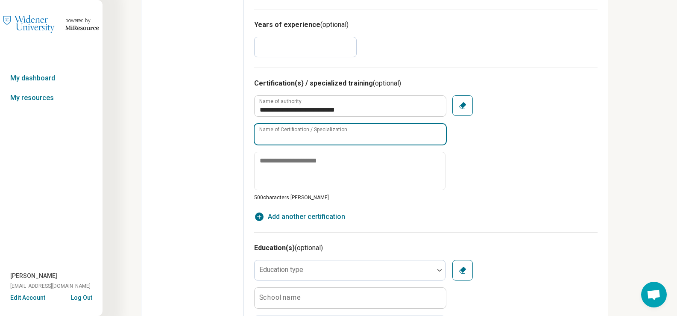
click at [361, 131] on input "Name of Certification / Specialization" at bounding box center [349, 134] width 191 height 20
type input "**********"
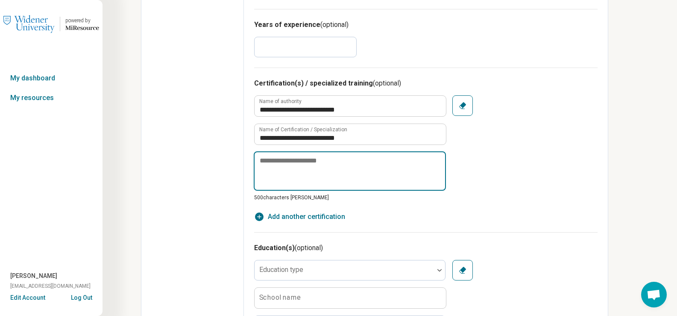
click at [354, 171] on textarea at bounding box center [350, 170] width 192 height 39
type textarea "*"
type textarea "**"
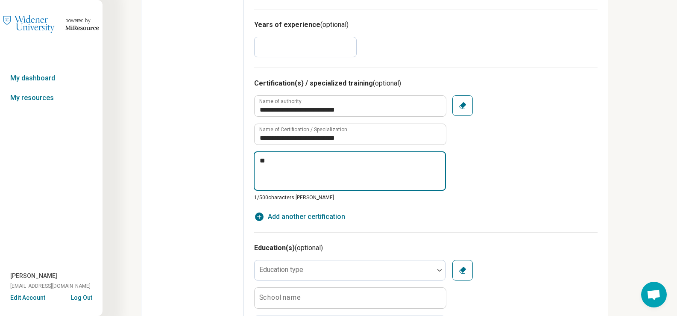
type textarea "*"
type textarea "***"
type textarea "*"
type textarea "****"
type textarea "*"
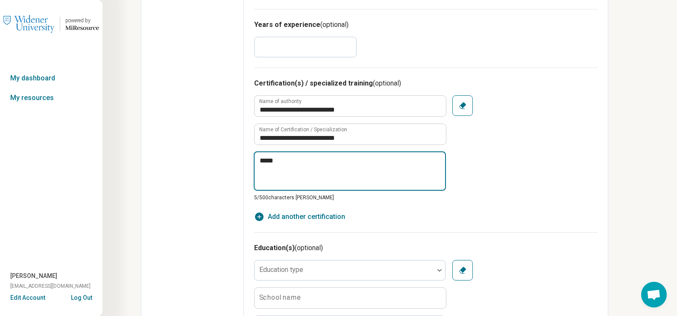
type textarea "******"
type textarea "*"
type textarea "*******"
type textarea "*"
type textarea "********"
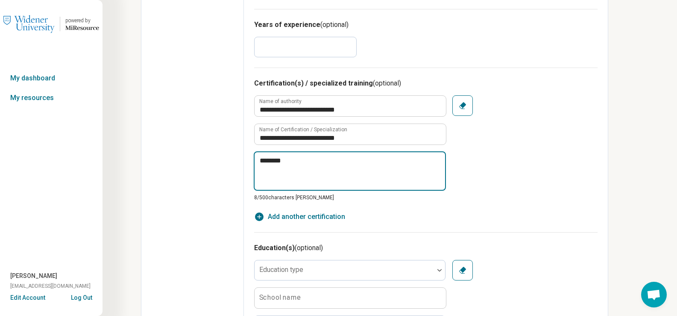
type textarea "*"
type textarea "*********"
type textarea "*"
type textarea "**********"
type textarea "*"
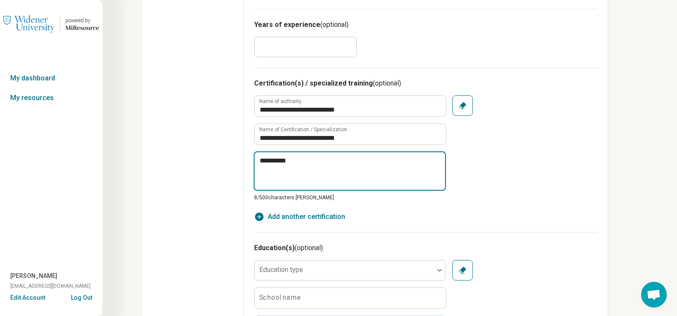
type textarea "**********"
type textarea "*"
type textarea "**********"
type textarea "*"
type textarea "**********"
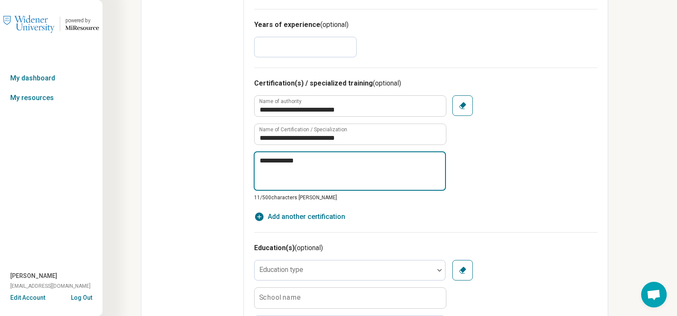
type textarea "*"
type textarea "**********"
type textarea "*"
type textarea "**********"
type textarea "*"
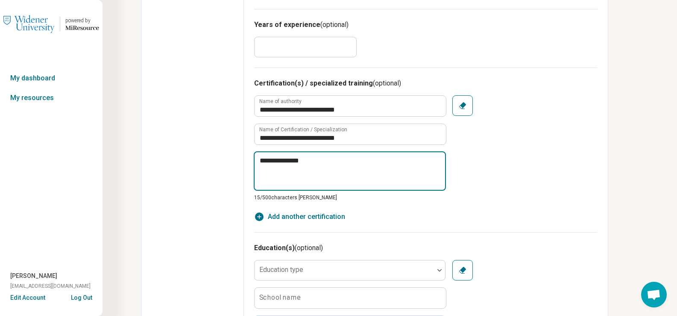
type textarea "**********"
type textarea "*"
type textarea "**********"
type textarea "*"
type textarea "**********"
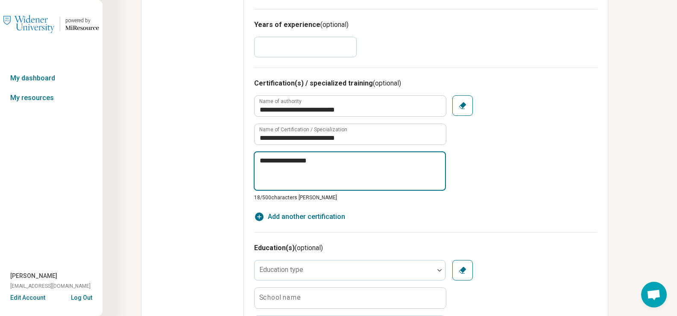
type textarea "*"
type textarea "**********"
type textarea "*"
type textarea "**********"
type textarea "*"
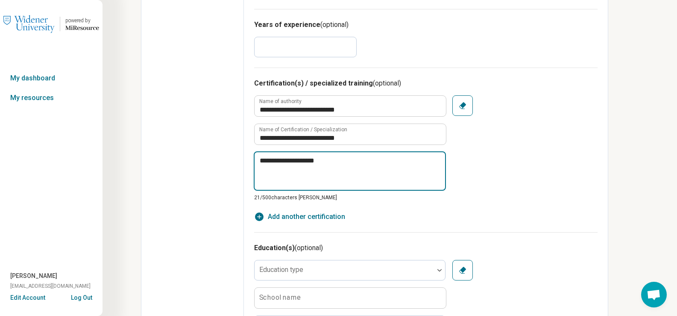
type textarea "**********"
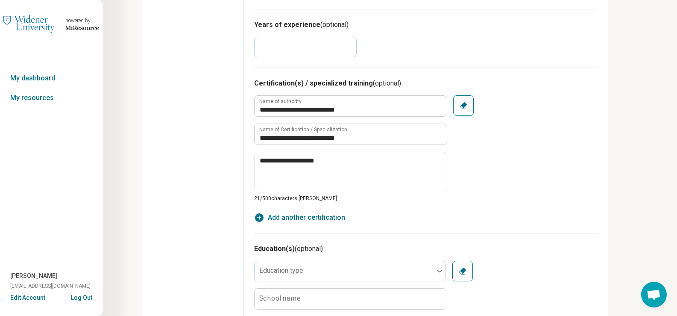
click at [204, 222] on div "Edit profile General Specialty Credentials Location Payment Schedule Profile co…" at bounding box center [192, 191] width 102 height 982
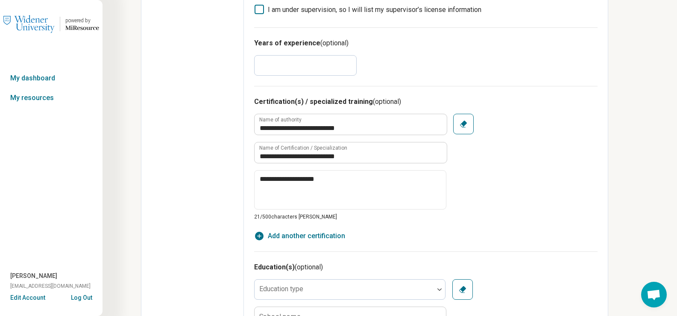
scroll to position [0, 0]
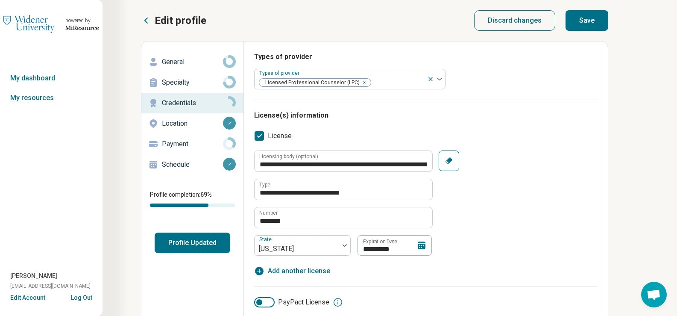
click at [578, 20] on button "Save" at bounding box center [586, 20] width 43 height 20
type textarea "*"
click at [187, 141] on p "Payment" at bounding box center [192, 144] width 61 height 10
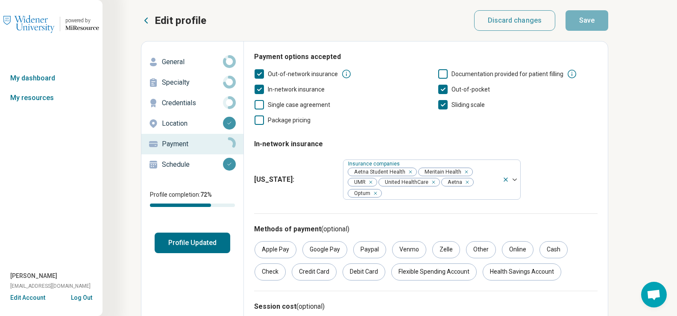
scroll to position [43, 0]
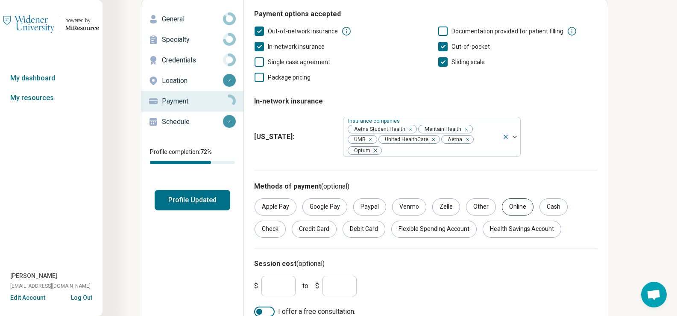
click at [513, 209] on div "Online" at bounding box center [518, 206] width 32 height 17
click at [301, 230] on div "Credit Card" at bounding box center [314, 228] width 45 height 17
click at [371, 231] on div "Debit Card" at bounding box center [363, 228] width 43 height 17
click at [419, 229] on div "Flexible Spending Account" at bounding box center [433, 228] width 85 height 17
drag, startPoint x: 520, startPoint y: 231, endPoint x: 520, endPoint y: 226, distance: 5.1
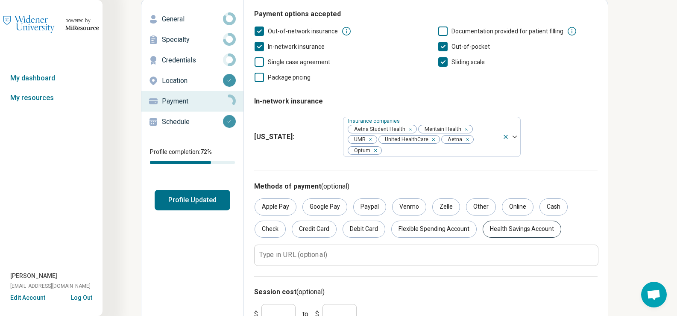
click at [520, 231] on div "Health Savings Account" at bounding box center [521, 228] width 79 height 17
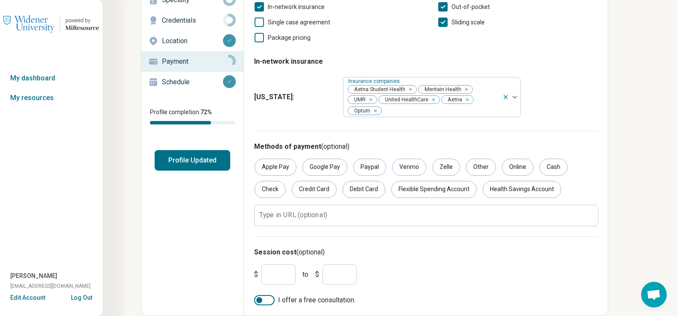
drag, startPoint x: 284, startPoint y: 269, endPoint x: 237, endPoint y: 258, distance: 48.1
click at [241, 263] on div "Edit profile General Specialty Credentials Location Payment Schedule Profile co…" at bounding box center [374, 137] width 467 height 357
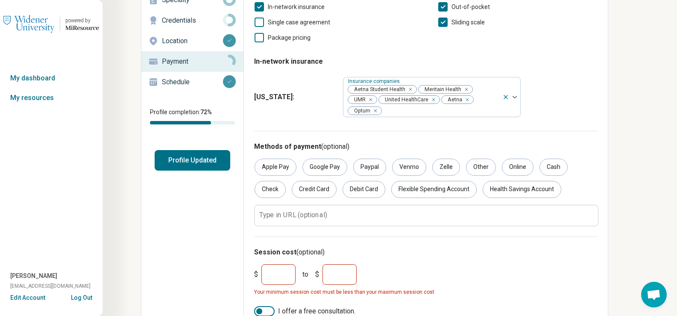
type input "**"
drag, startPoint x: 352, startPoint y: 279, endPoint x: 236, endPoint y: 269, distance: 116.6
click at [239, 271] on div "Edit profile General Specialty Credentials Location Payment Schedule Profile co…" at bounding box center [374, 143] width 467 height 368
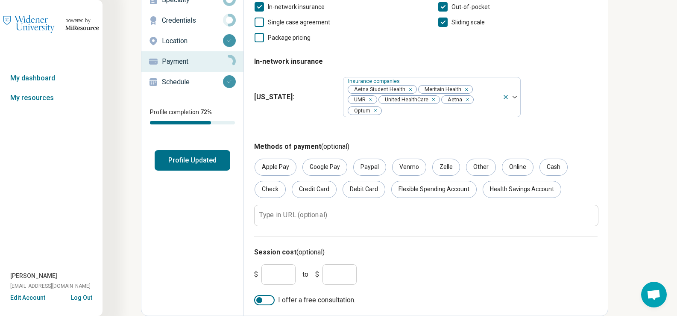
type input "***"
click at [420, 261] on div "$ ** to $ ***" at bounding box center [426, 273] width 350 height 27
click at [256, 300] on div at bounding box center [264, 300] width 20 height 10
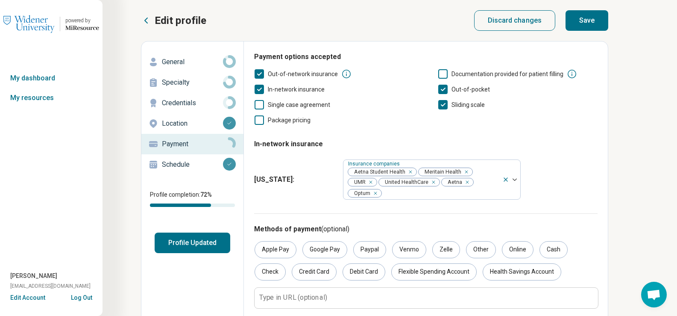
click at [605, 15] on button "Save" at bounding box center [586, 20] width 43 height 20
click at [207, 242] on button "Profile Updated" at bounding box center [193, 242] width 76 height 20
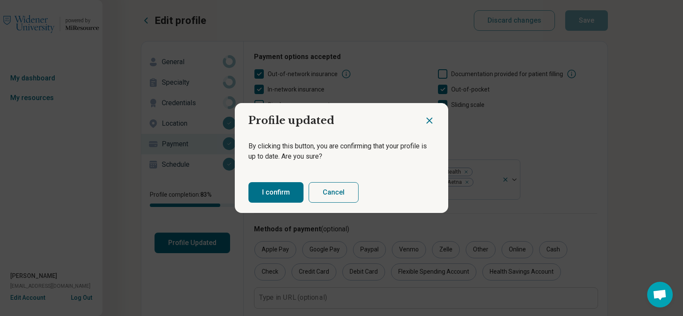
click at [277, 198] on button "I confirm" at bounding box center [275, 192] width 55 height 20
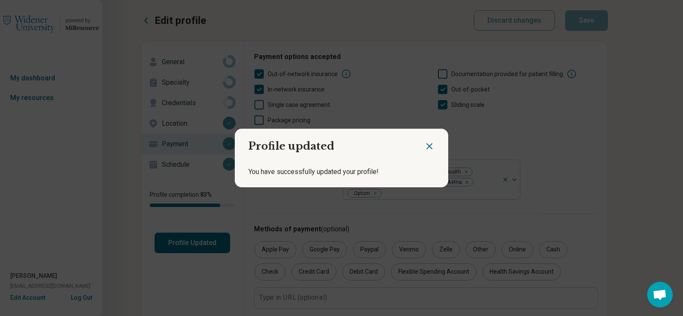
click at [432, 148] on div at bounding box center [436, 143] width 24 height 28
click at [428, 141] on icon "Close dialog" at bounding box center [429, 146] width 10 height 10
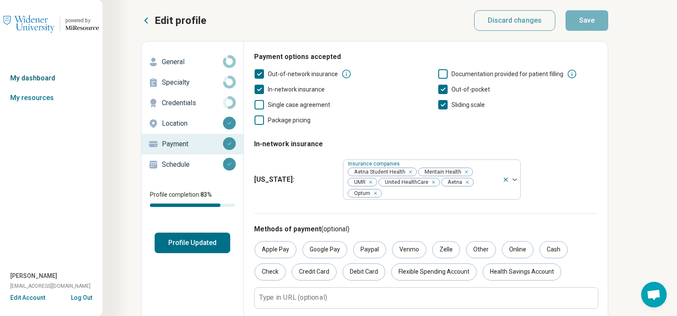
click at [22, 81] on link "My dashboard" at bounding box center [51, 78] width 102 height 20
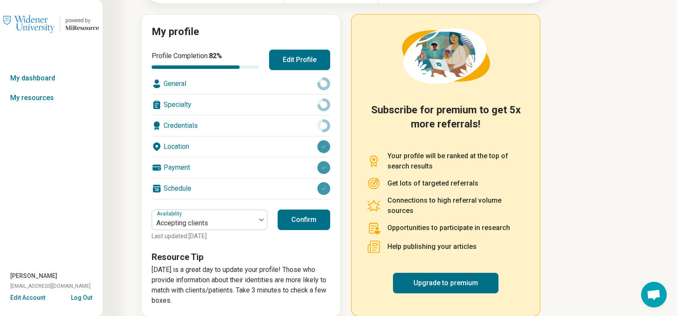
scroll to position [98, 0]
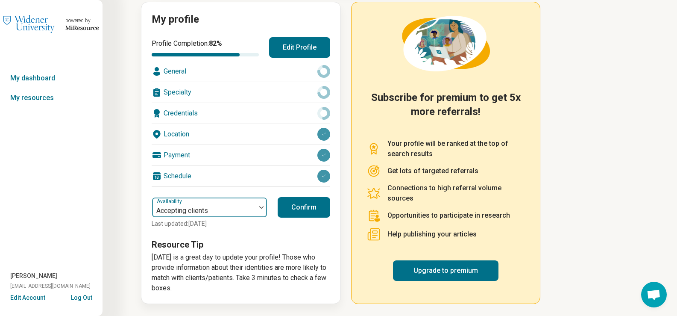
click at [202, 210] on div at bounding box center [203, 211] width 97 height 12
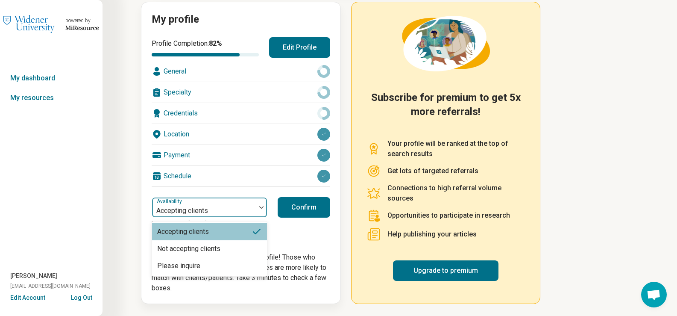
click at [202, 210] on div at bounding box center [203, 211] width 97 height 12
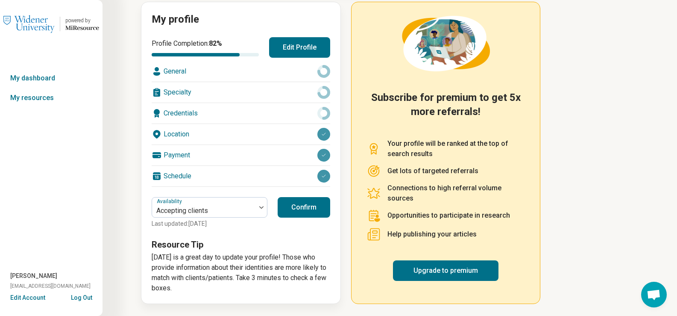
click at [108, 196] on div "My dashboard What are you looking for? City, state, or zip code Insurance plan …" at bounding box center [275, 108] width 551 height 413
click at [307, 208] on button "Confirm" at bounding box center [304, 207] width 53 height 20
